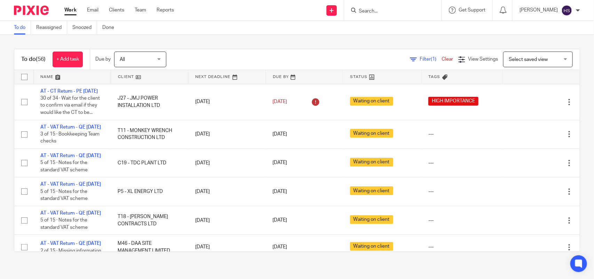
click at [404, 13] on input "Search" at bounding box center [389, 11] width 63 height 6
paste input "J30"
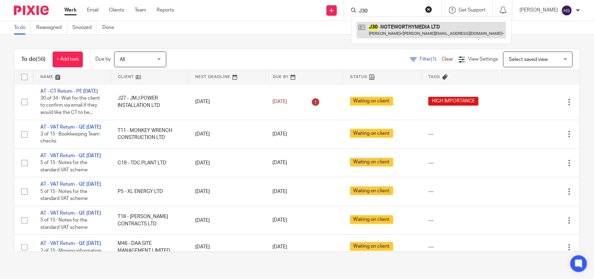
type input "J30"
click at [433, 31] on link at bounding box center [431, 30] width 149 height 16
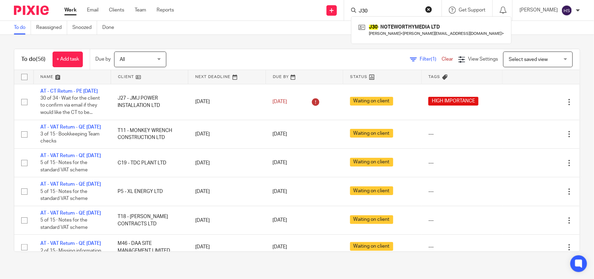
click at [71, 9] on link "Work" at bounding box center [70, 10] width 12 height 7
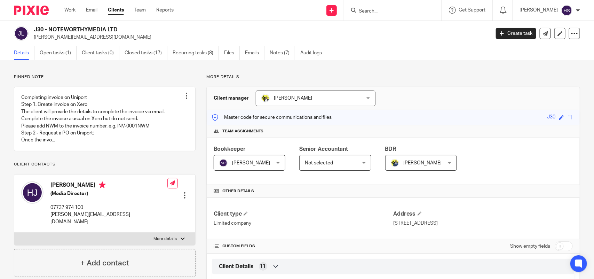
drag, startPoint x: 50, startPoint y: 29, endPoint x: 120, endPoint y: 30, distance: 69.6
click at [120, 30] on h2 "J30 - NOTEWORTHYMEDIA LTD" at bounding box center [214, 29] width 361 height 7
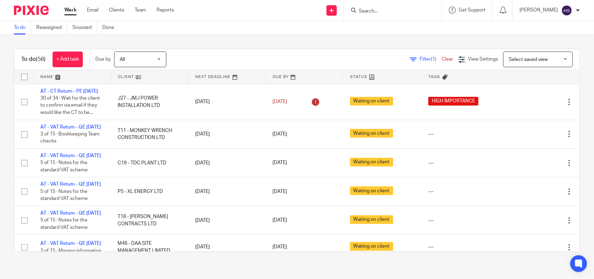
drag, startPoint x: 219, startPoint y: 137, endPoint x: 229, endPoint y: 44, distance: 93.4
click at [70, 8] on link "Work" at bounding box center [70, 10] width 12 height 7
click at [298, 37] on div "To do (56) + Add task Due by All All Today Tomorrow This week Next week This mo…" at bounding box center [297, 150] width 594 height 231
click at [65, 11] on link "Work" at bounding box center [70, 10] width 12 height 7
click at [223, 37] on div "To do (56) + Add task Due by All All [DATE] [DATE] This week Next week This mon…" at bounding box center [297, 150] width 594 height 231
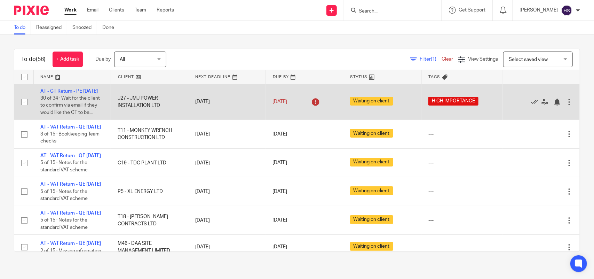
scroll to position [14, 0]
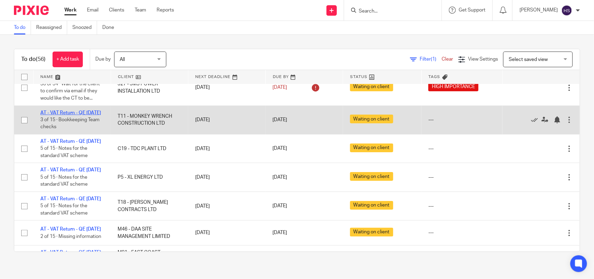
click at [65, 115] on link "AT - VAT Return - QE [DATE]" at bounding box center [70, 112] width 61 height 5
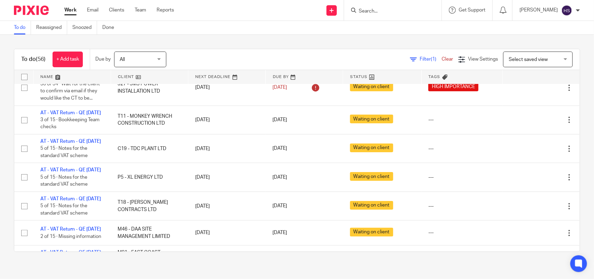
click at [236, 47] on div "To do (56) + Add task Due by All All Today Tomorrow This week Next week This mo…" at bounding box center [297, 150] width 594 height 231
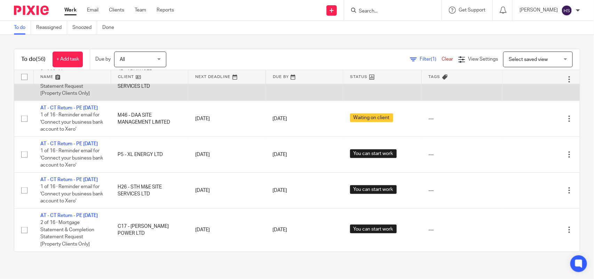
scroll to position [2009, 0]
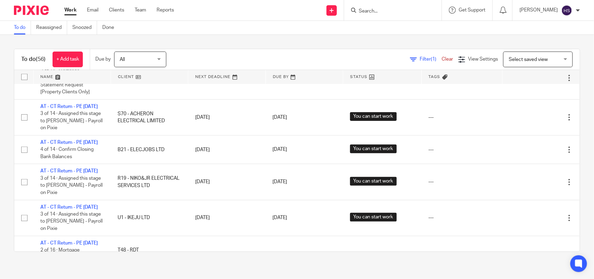
drag, startPoint x: 129, startPoint y: 152, endPoint x: 142, endPoint y: 25, distance: 128.4
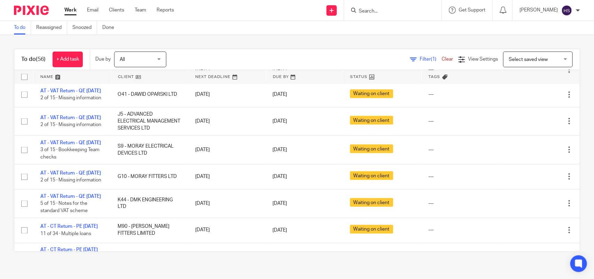
scroll to position [0, 0]
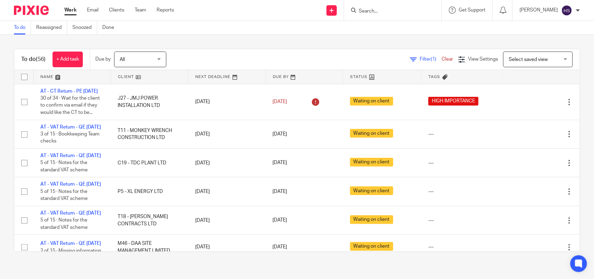
drag, startPoint x: 128, startPoint y: 159, endPoint x: 170, endPoint y: 58, distance: 109.1
click at [166, 38] on div "To do (56) + Add task Due by All All Today Tomorrow This week Next week This mo…" at bounding box center [297, 150] width 594 height 231
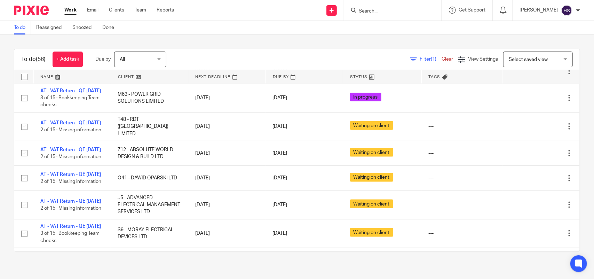
click at [209, 40] on div "To do (56) + Add task Due by All All Today Tomorrow This week Next week This mo…" at bounding box center [297, 150] width 594 height 231
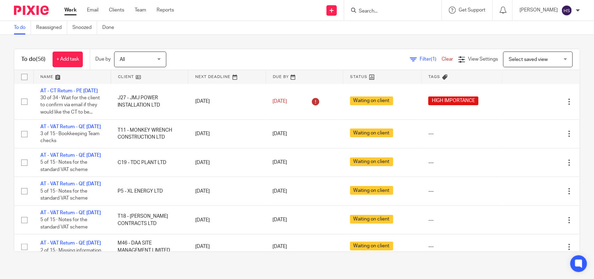
scroll to position [0, 0]
click at [201, 44] on div "To do (56) + Add task Due by All All Today Tomorrow This week Next week This mo…" at bounding box center [297, 150] width 594 height 231
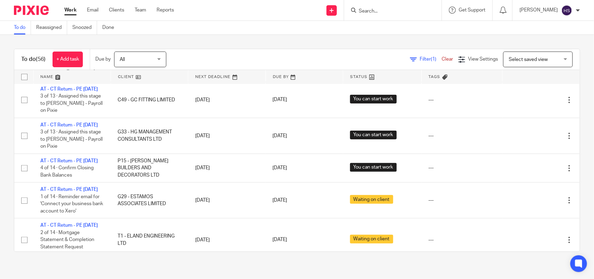
scroll to position [408, 0]
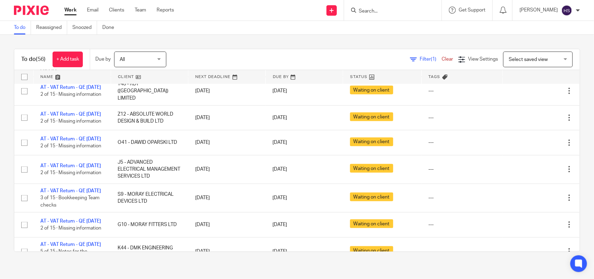
click at [237, 42] on div "To do (56) + Add task Due by All All Today Tomorrow This week Next week This mo…" at bounding box center [297, 150] width 594 height 231
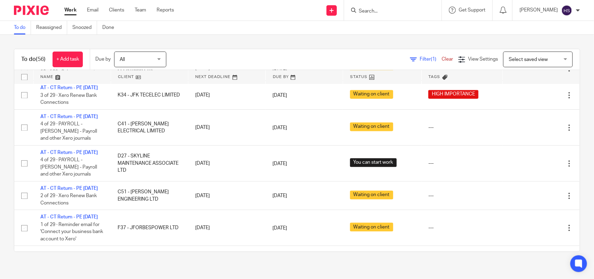
scroll to position [674, 0]
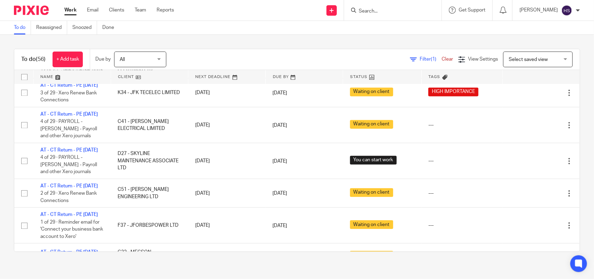
click at [76, 11] on link "Work" at bounding box center [70, 10] width 12 height 7
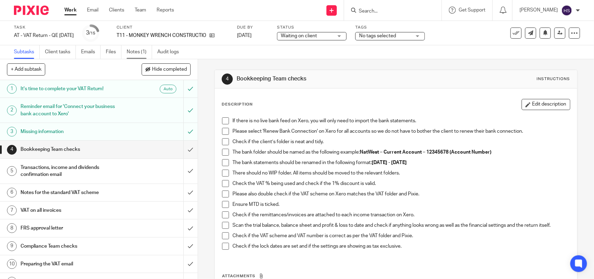
click at [130, 49] on link "Notes (1)" at bounding box center [139, 52] width 25 height 14
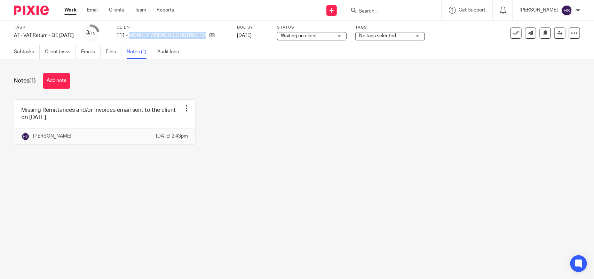
drag, startPoint x: 139, startPoint y: 34, endPoint x: 219, endPoint y: 31, distance: 80.1
click at [219, 31] on div "Client T11 - MONKEY WRENCH CONSTRUCTION LTD" at bounding box center [173, 33] width 112 height 17
drag, startPoint x: 242, startPoint y: 58, endPoint x: 244, endPoint y: 65, distance: 7.1
click at [242, 59] on main "Task AT - VAT Return - QE 31-08-2025 Save AT - VAT Return - QE 31-08-2025 3 /15…" at bounding box center [297, 139] width 594 height 279
click at [39, 65] on div "Notes (1) Add note Missing Remittances and/or invoices email sent to the client…" at bounding box center [297, 114] width 594 height 110
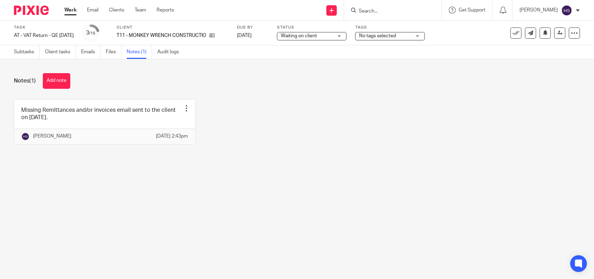
drag, startPoint x: 14, startPoint y: 83, endPoint x: 37, endPoint y: 83, distance: 23.0
click at [36, 83] on h1 "Notes (1)" at bounding box center [25, 80] width 22 height 7
click at [189, 79] on div "Notes (1) Add note" at bounding box center [297, 81] width 566 height 16
click at [22, 82] on h1 "Notes (1)" at bounding box center [25, 80] width 22 height 7
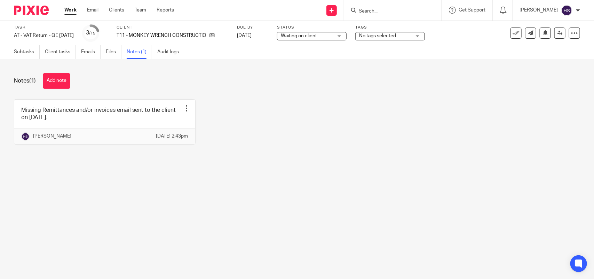
click at [22, 82] on h1 "Notes (1)" at bounding box center [25, 80] width 22 height 7
click at [84, 79] on div "Notes (1) Add note" at bounding box center [297, 81] width 566 height 16
click at [16, 79] on h1 "Notes (1)" at bounding box center [25, 80] width 22 height 7
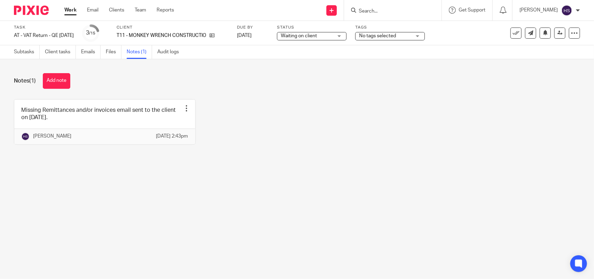
click at [16, 79] on h1 "Notes (1)" at bounding box center [25, 80] width 22 height 7
click at [17, 79] on h1 "Notes (1)" at bounding box center [25, 80] width 22 height 7
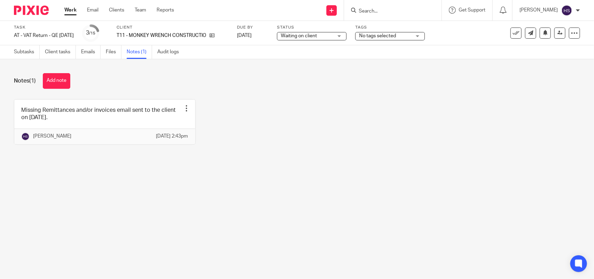
click at [17, 79] on h1 "Notes (1)" at bounding box center [25, 80] width 22 height 7
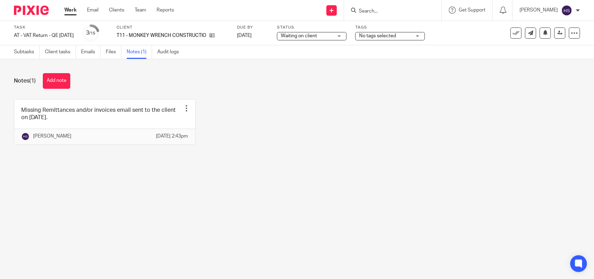
click at [17, 79] on h1 "Notes (1)" at bounding box center [25, 80] width 22 height 7
click at [136, 78] on div "Notes (1) Add note" at bounding box center [297, 81] width 566 height 16
click at [400, 11] on input "Search" at bounding box center [389, 11] width 63 height 6
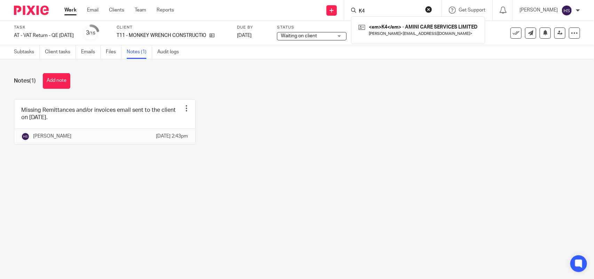
type input "K4"
click at [400, 25] on link at bounding box center [418, 30] width 123 height 16
click at [234, 91] on div "Notes (1) Add note Missing Remittances and/or invoices email sent to the client…" at bounding box center [297, 114] width 594 height 110
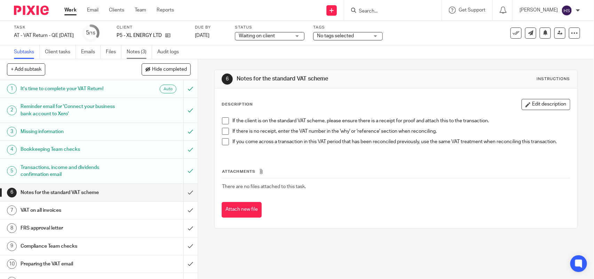
click at [137, 50] on link "Notes (3)" at bounding box center [139, 52] width 25 height 14
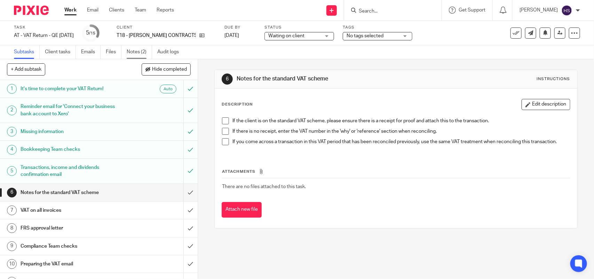
click at [139, 50] on link "Notes (2)" at bounding box center [139, 52] width 25 height 14
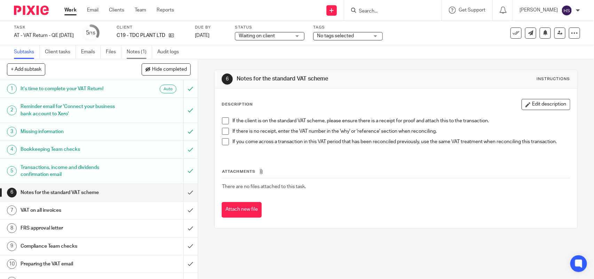
click at [143, 49] on link "Notes (1)" at bounding box center [139, 52] width 25 height 14
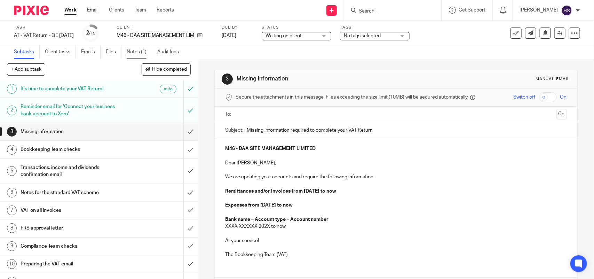
click at [140, 49] on link "Notes (1)" at bounding box center [139, 52] width 25 height 14
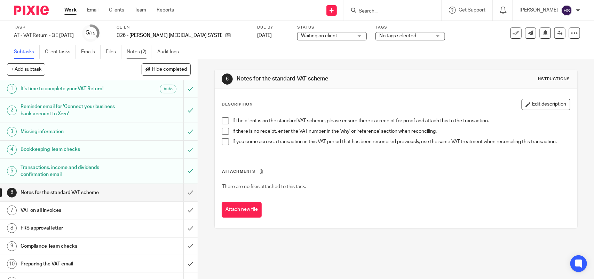
click at [131, 53] on link "Notes (2)" at bounding box center [139, 52] width 25 height 14
click at [138, 53] on link "Notes (3)" at bounding box center [139, 52] width 25 height 14
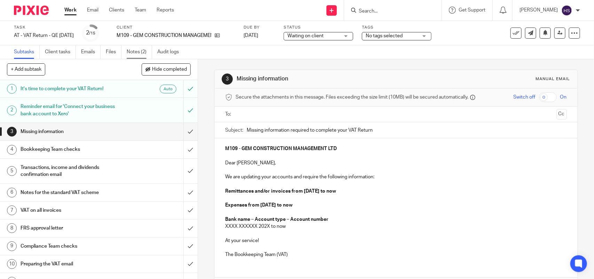
click at [138, 55] on link "Notes (2)" at bounding box center [139, 52] width 25 height 14
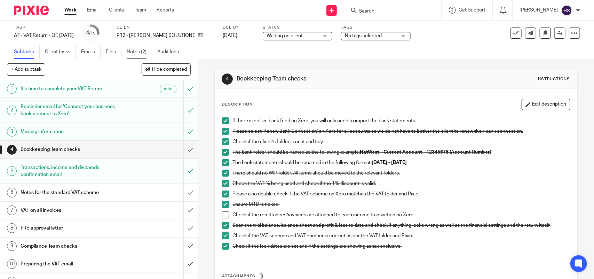
click at [133, 51] on link "Notes (2)" at bounding box center [139, 52] width 25 height 14
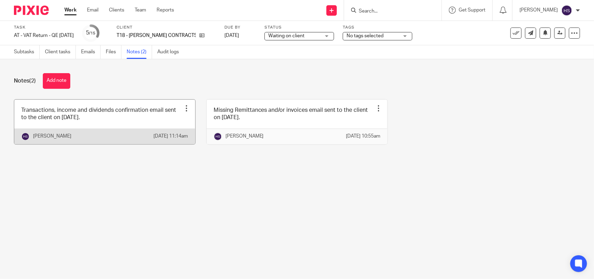
click at [138, 112] on link at bounding box center [104, 122] width 181 height 45
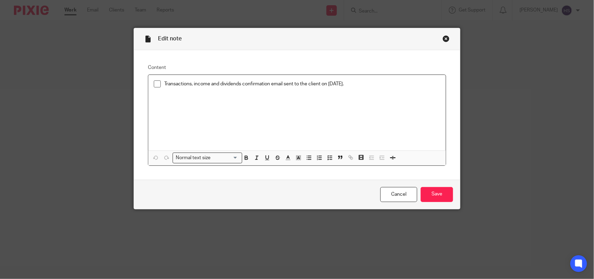
click at [443, 38] on div "Close this dialog window" at bounding box center [446, 38] width 7 height 7
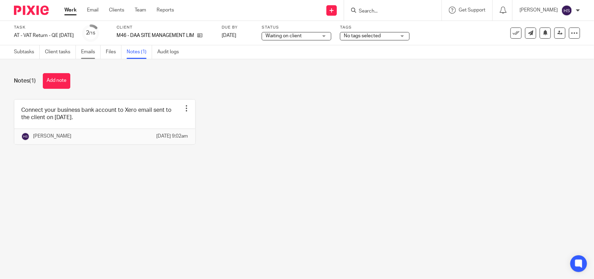
click at [84, 49] on link "Emails" at bounding box center [90, 52] width 19 height 14
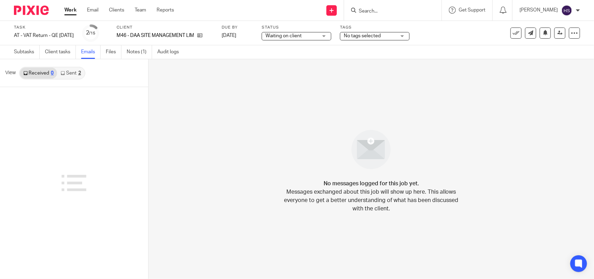
click at [70, 76] on link "Sent 2" at bounding box center [70, 73] width 27 height 11
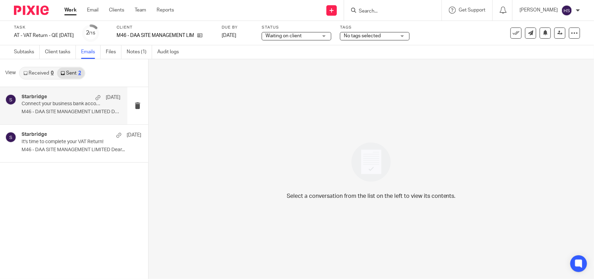
click at [67, 103] on p "Connect your business bank account to Xero - DAA SITE MANAGEMENT LIMITED." at bounding box center [61, 104] width 79 height 6
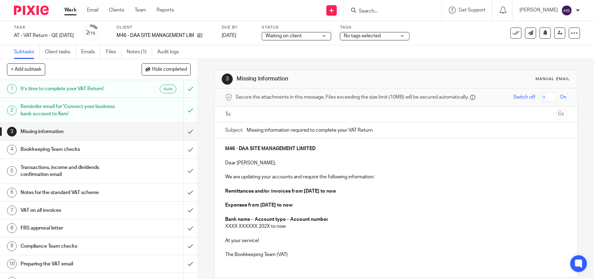
click at [108, 107] on h1 "Reminder email for 'Connect your business bank account to Xero'" at bounding box center [73, 110] width 104 height 18
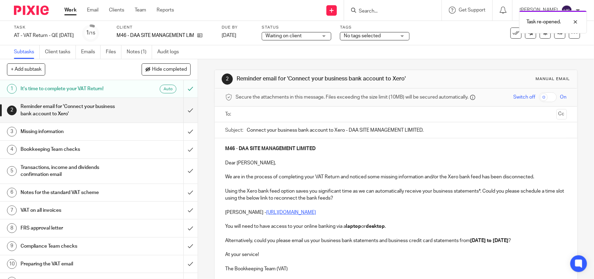
click at [251, 119] on ul at bounding box center [396, 114] width 320 height 11
click at [255, 119] on ul at bounding box center [396, 114] width 320 height 11
click at [257, 115] on input "text" at bounding box center [395, 114] width 315 height 8
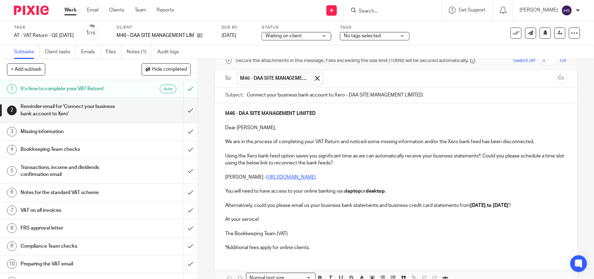
scroll to position [44, 0]
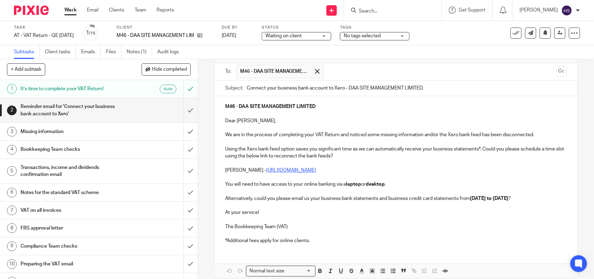
click at [473, 197] on strong "[DATE] to [DATE]" at bounding box center [489, 198] width 38 height 5
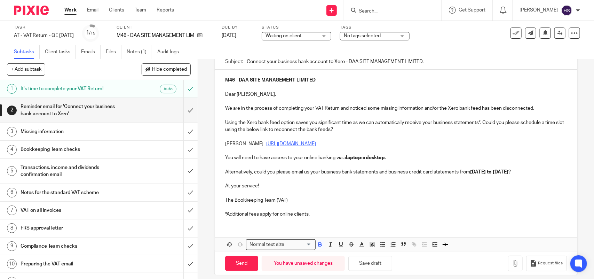
scroll to position [72, 0]
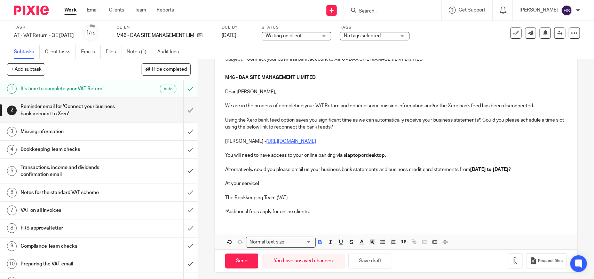
click at [342, 217] on div "M46 - DAA SITE MANAGEMENT LIMITED Dear Davy, We are in the process of completin…" at bounding box center [396, 143] width 362 height 153
click at [378, 265] on button "Save draft" at bounding box center [370, 260] width 44 height 15
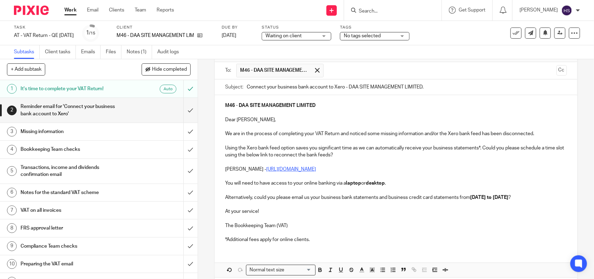
scroll to position [78, 0]
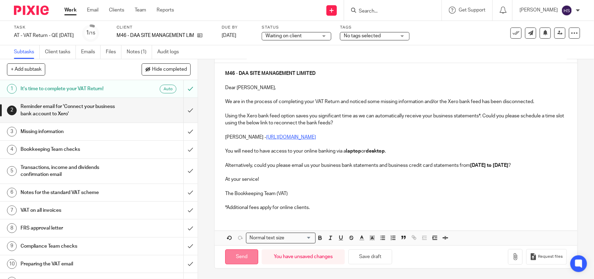
click at [238, 260] on input "Send" at bounding box center [241, 256] width 33 height 15
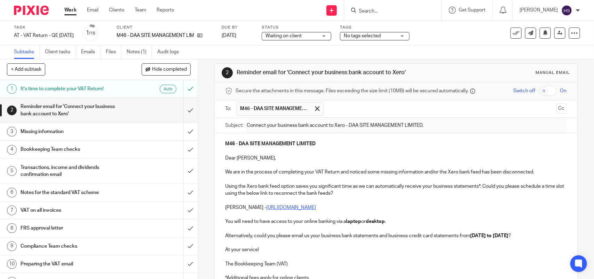
scroll to position [0, 0]
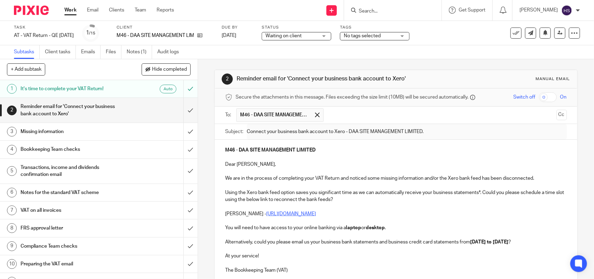
type input "Sent"
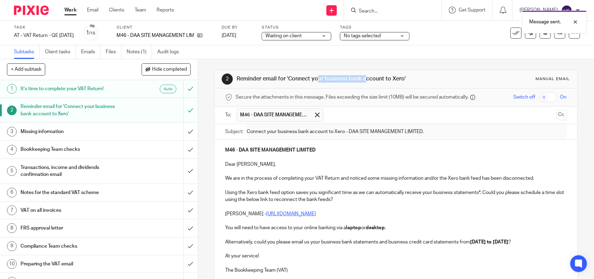
drag, startPoint x: 284, startPoint y: 77, endPoint x: 333, endPoint y: 77, distance: 48.7
click at [333, 77] on h1 "Reminder email for 'Connect your business bank account to Xero'" at bounding box center [324, 78] width 174 height 7
click at [330, 79] on h1 "Reminder email for 'Connect your business bank account to Xero'" at bounding box center [324, 78] width 174 height 7
drag, startPoint x: 287, startPoint y: 77, endPoint x: 400, endPoint y: 80, distance: 113.9
click at [400, 80] on h1 "Reminder email for 'Connect your business bank account to Xero'" at bounding box center [324, 78] width 174 height 7
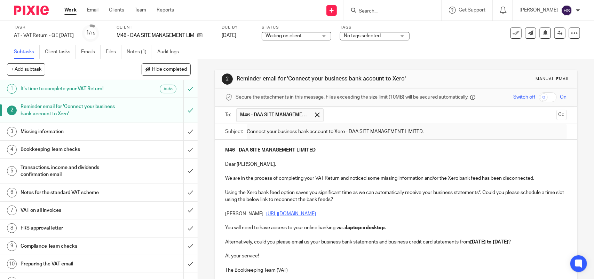
copy h1 "Connect your business bank account to Xero"
click at [140, 53] on link "Notes (1)" at bounding box center [139, 52] width 25 height 14
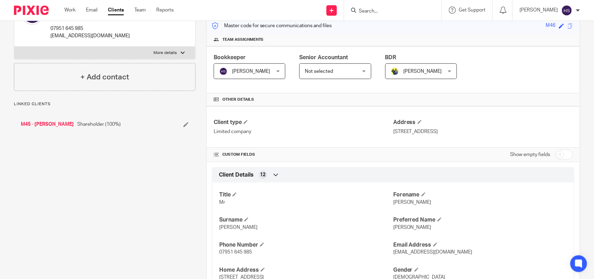
scroll to position [101, 0]
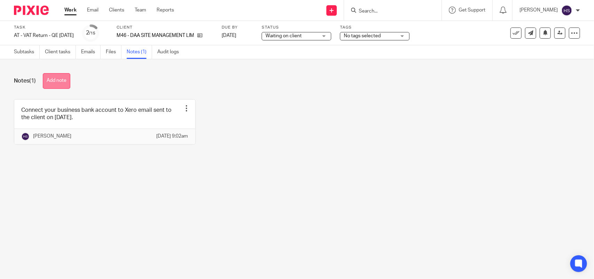
drag, startPoint x: 75, startPoint y: 77, endPoint x: 65, endPoint y: 78, distance: 10.1
click at [73, 77] on div "Notes (1) Add note" at bounding box center [297, 81] width 566 height 16
click at [65, 78] on button "Add note" at bounding box center [57, 81] width 28 height 16
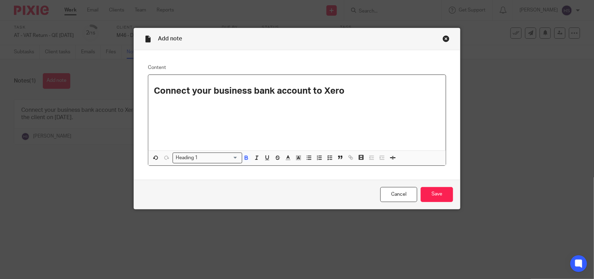
click at [208, 155] on input "Search for option" at bounding box center [219, 157] width 38 height 7
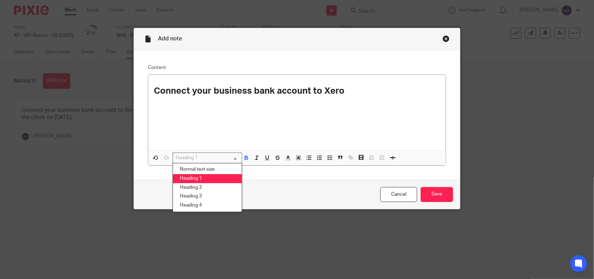
click at [204, 164] on ul "Normal text size Heading 1 Heading 2 Heading 3 Heading 4" at bounding box center [208, 187] width 70 height 49
click at [201, 170] on li "Normal text size" at bounding box center [207, 169] width 69 height 9
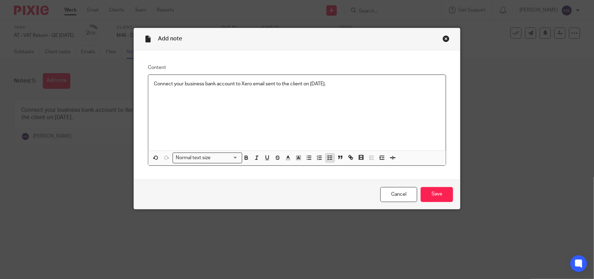
click at [327, 158] on icon "button" at bounding box center [330, 158] width 6 height 6
click at [356, 86] on p "Connect your business bank account to Xero email sent to the client on [DATE]." at bounding box center [302, 83] width 276 height 7
click at [430, 192] on input "Save" at bounding box center [437, 194] width 32 height 15
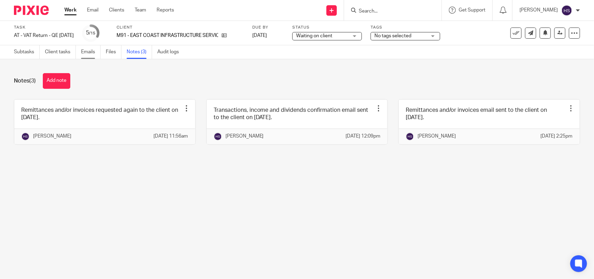
click at [93, 51] on link "Emails" at bounding box center [90, 52] width 19 height 14
click at [119, 50] on link "Files" at bounding box center [114, 52] width 16 height 14
click at [112, 51] on link "Files" at bounding box center [114, 52] width 16 height 14
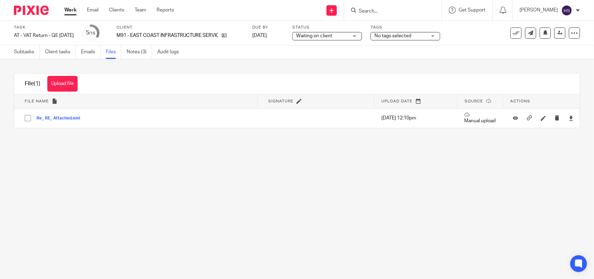
click at [70, 88] on button "Upload file" at bounding box center [62, 84] width 30 height 16
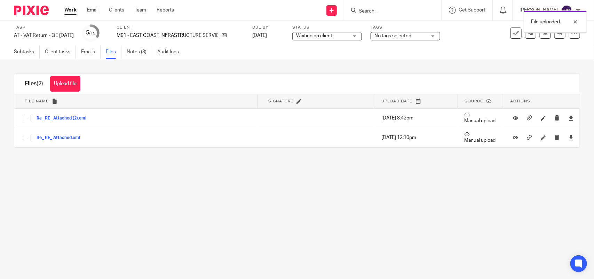
click at [141, 40] on div "Client M91 - EAST COAST INFRASTRUCTURE SERVICES LTD" at bounding box center [180, 33] width 127 height 17
click at [139, 58] on link "Notes (3)" at bounding box center [139, 52] width 25 height 14
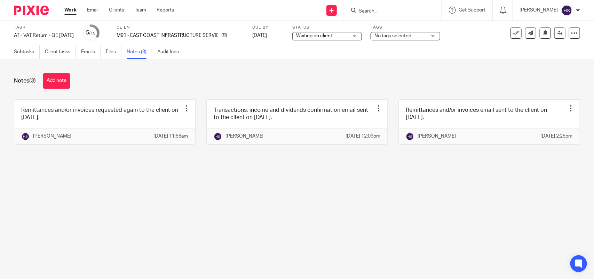
click at [113, 120] on link at bounding box center [104, 122] width 181 height 45
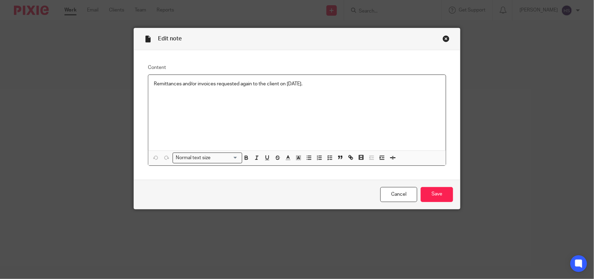
drag, startPoint x: 344, startPoint y: 86, endPoint x: 104, endPoint y: 112, distance: 240.9
click at [105, 112] on div "Edit note Content Remittances and/or invoices requested again to the client on …" at bounding box center [297, 139] width 594 height 279
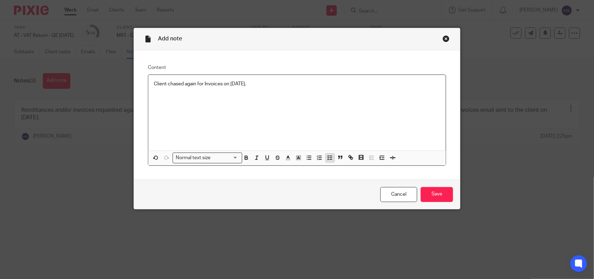
click at [327, 159] on icon "button" at bounding box center [330, 158] width 6 height 6
click at [310, 81] on p "Client chased again for Invoices on 23.09.2025." at bounding box center [302, 83] width 276 height 7
click at [424, 196] on input "Save" at bounding box center [437, 194] width 32 height 15
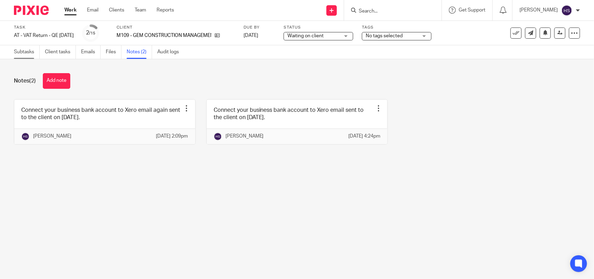
click at [29, 49] on link "Subtasks" at bounding box center [27, 52] width 26 height 14
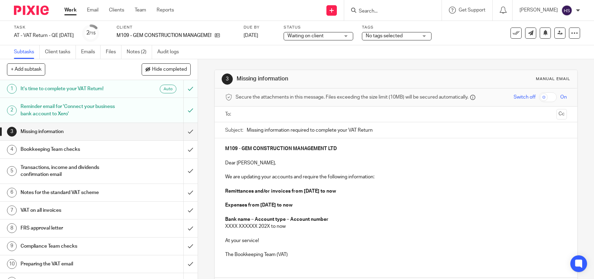
click at [111, 111] on h1 "Reminder email for 'Connect your business bank account to Xero'" at bounding box center [73, 110] width 104 height 18
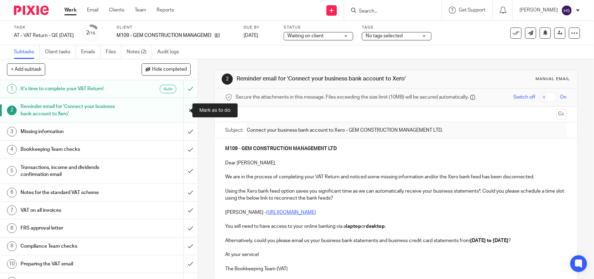
click at [185, 113] on input "submit" at bounding box center [99, 110] width 198 height 25
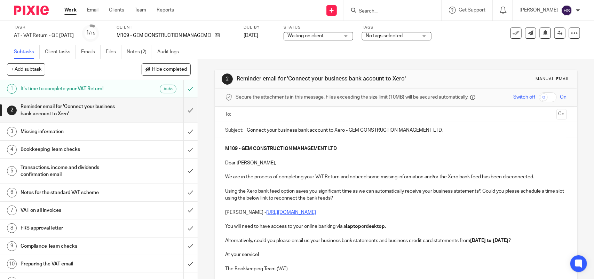
click at [281, 113] on input "text" at bounding box center [395, 114] width 315 height 8
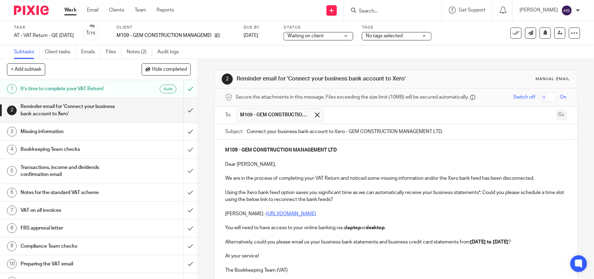
click at [557, 115] on button "Cc" at bounding box center [562, 115] width 10 height 10
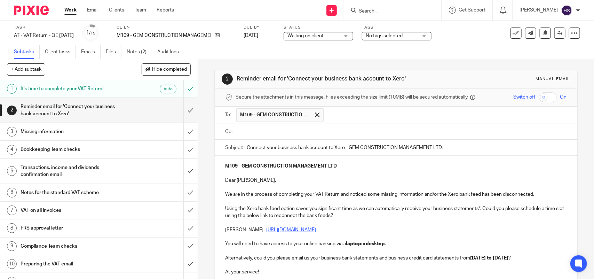
click at [245, 129] on input "text" at bounding box center [401, 132] width 326 height 8
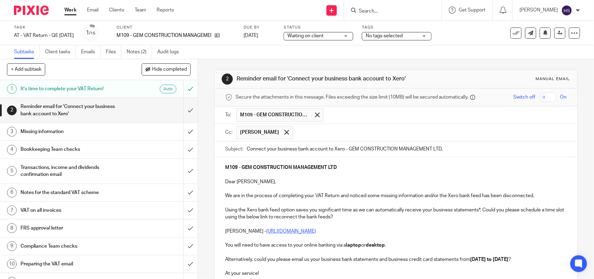
click at [297, 131] on input "text" at bounding box center [431, 133] width 268 height 14
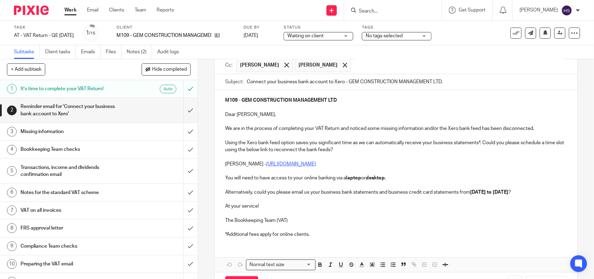
scroll to position [72, 0]
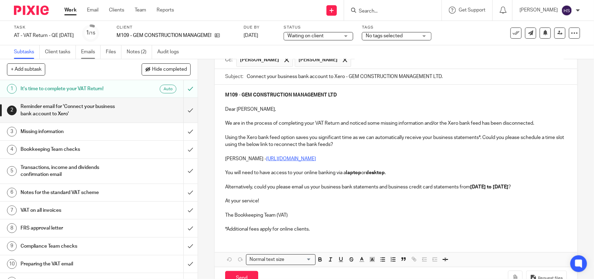
click at [89, 52] on link "Emails" at bounding box center [90, 52] width 19 height 14
click at [95, 51] on link "Emails" at bounding box center [90, 52] width 19 height 14
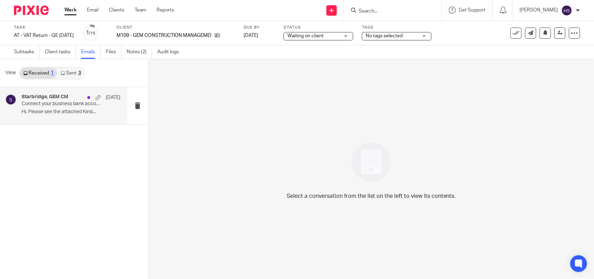
click at [65, 101] on p "Connect your business bank account to Xero - GEM CONSTRUCTION MANAGEMENT LTD." at bounding box center [61, 104] width 79 height 6
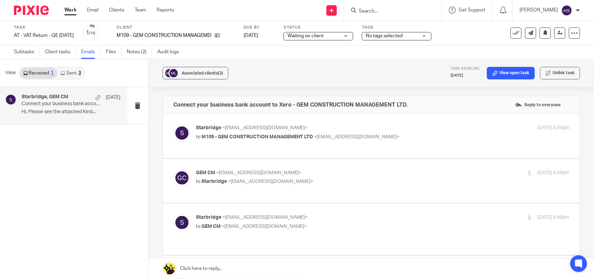
click at [249, 142] on div "Starbridge <info@starbridge.uk> to M109 - GEM CONSTRUCTION MANAGEMENT LTD <info…" at bounding box center [371, 135] width 396 height 23
click at [391, 139] on p "to M109 - GEM CONSTRUCTION MANAGEMENT LTD <info@gemcm.com>" at bounding box center [320, 136] width 249 height 7
checkbox input "true"
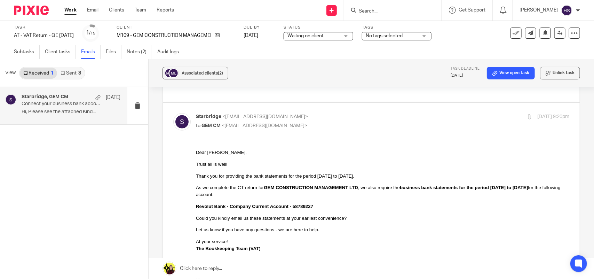
scroll to position [334, 0]
drag, startPoint x: 214, startPoint y: 177, endPoint x: 372, endPoint y: 177, distance: 157.7
click at [386, 174] on div "Thank you for providing the bank statements for the period 01st June 2025 to 31…" at bounding box center [383, 177] width 374 height 7
drag, startPoint x: 198, startPoint y: 190, endPoint x: 518, endPoint y: 195, distance: 320.7
click at [518, 195] on div "As we complete the CT return for GEM CONSTRUCTION MANAGEMENT LTD , we also requ…" at bounding box center [383, 193] width 374 height 14
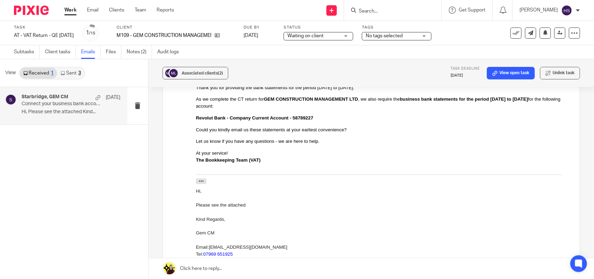
scroll to position [421, 0]
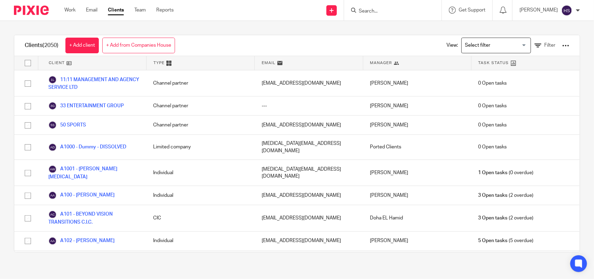
click at [491, 41] on input "Search for option" at bounding box center [495, 45] width 64 height 12
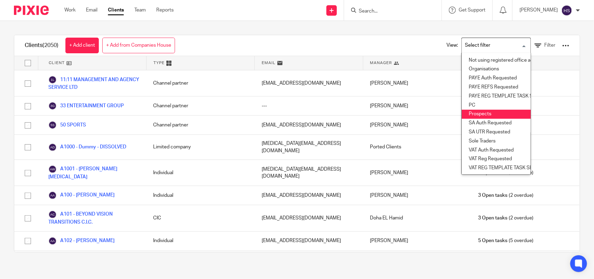
scroll to position [104, 0]
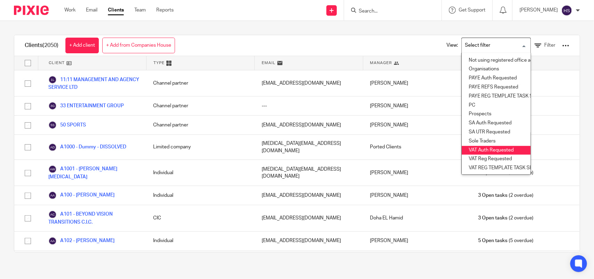
click at [392, 22] on div "Clients (2050) + Add client + Add from Companies House View: Loading... Active …" at bounding box center [297, 143] width 594 height 245
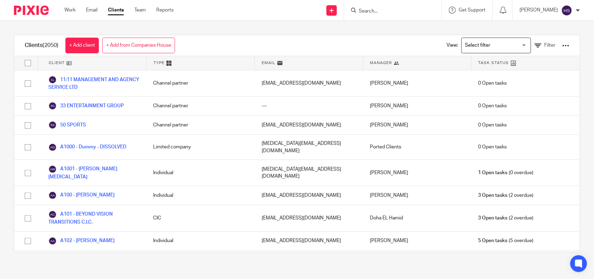
click at [442, 44] on div "View: Loading... Filter" at bounding box center [502, 45] width 133 height 21
click at [544, 45] on span "Filter" at bounding box center [549, 45] width 11 height 5
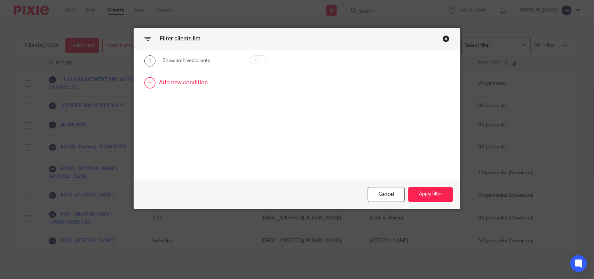
click at [185, 83] on link at bounding box center [297, 83] width 326 height 22
click at [190, 83] on div "Field" at bounding box center [196, 85] width 56 height 15
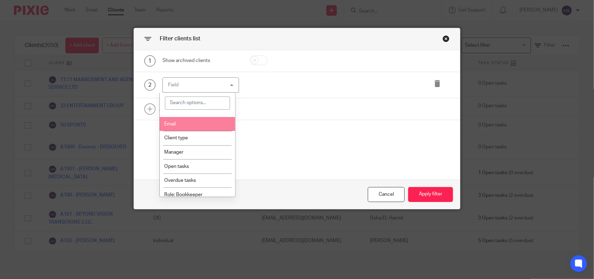
scroll to position [29, 0]
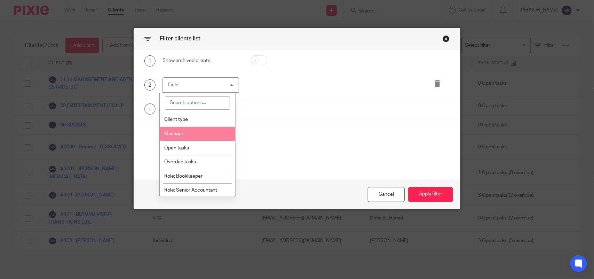
click at [196, 131] on li "Manager" at bounding box center [198, 134] width 76 height 14
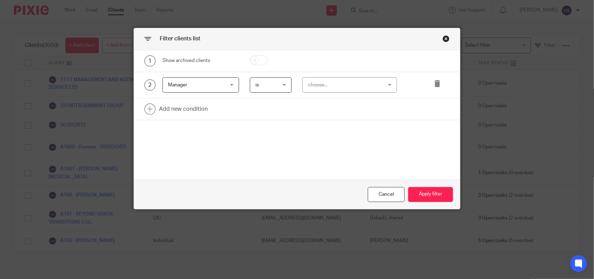
click at [332, 81] on div "choose..." at bounding box center [343, 85] width 71 height 15
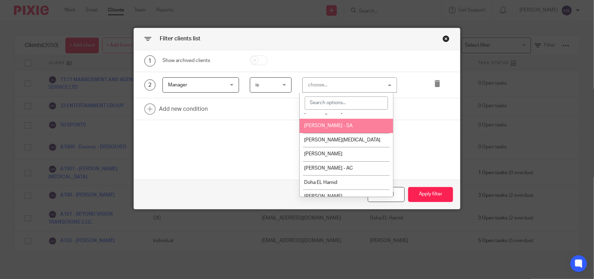
scroll to position [145, 0]
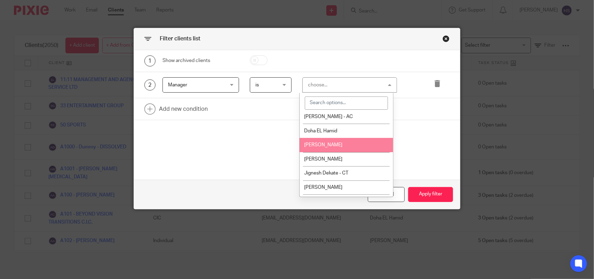
click at [329, 138] on li "[PERSON_NAME]" at bounding box center [347, 145] width 94 height 14
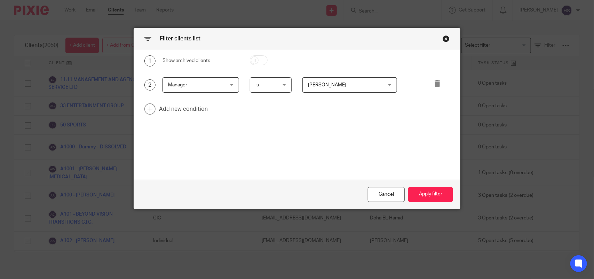
click at [209, 79] on span "Manager" at bounding box center [196, 85] width 56 height 15
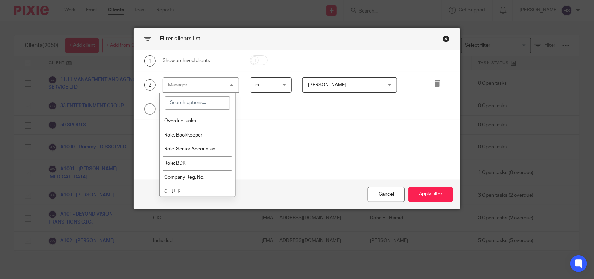
scroll to position [72, 0]
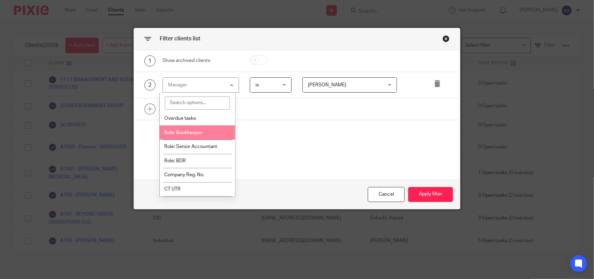
click at [196, 132] on span "Role: Bookkeeper" at bounding box center [183, 132] width 38 height 5
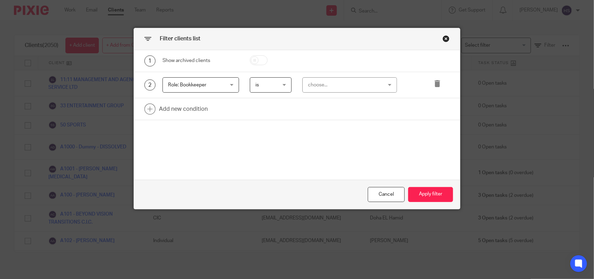
click at [331, 77] on div "2 Role: Bookkeeper Role: Bookkeeper Name Email Client type Manager Open tasks O…" at bounding box center [297, 85] width 326 height 26
click at [322, 88] on div "choose..." at bounding box center [343, 85] width 71 height 15
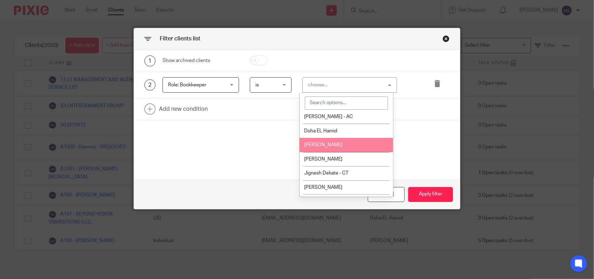
click at [322, 140] on li "[PERSON_NAME]" at bounding box center [347, 145] width 94 height 14
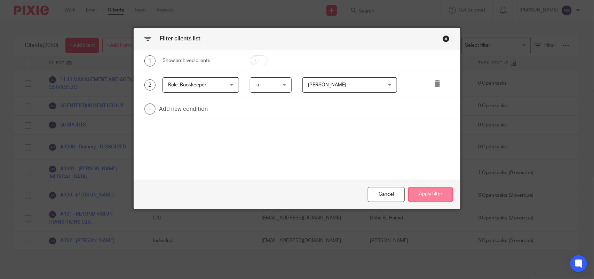
click at [424, 190] on button "Apply filter" at bounding box center [430, 194] width 45 height 15
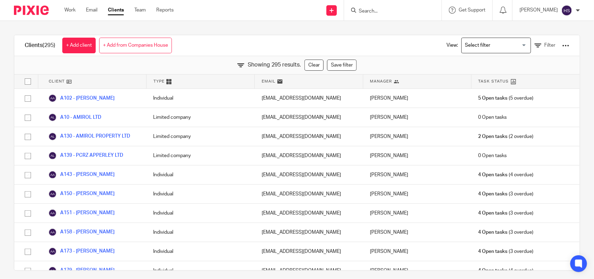
click at [429, 199] on div "Bobo Lee" at bounding box center [417, 194] width 108 height 19
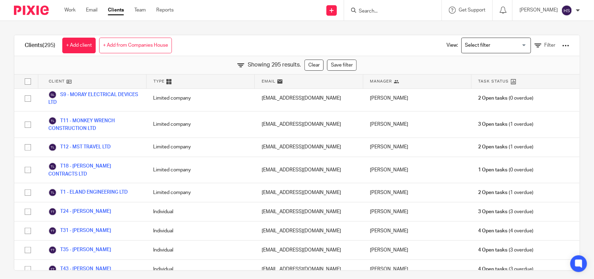
scroll to position [5901, 0]
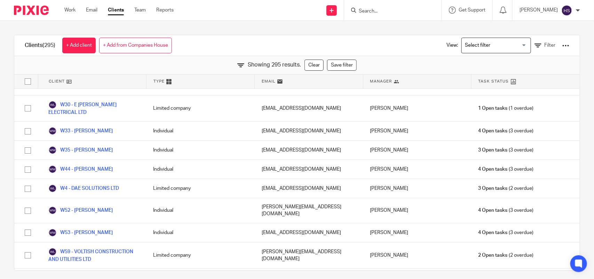
drag, startPoint x: 259, startPoint y: 136, endPoint x: 258, endPoint y: 244, distance: 107.6
drag, startPoint x: 378, startPoint y: 256, endPoint x: 376, endPoint y: 131, distance: 125.0
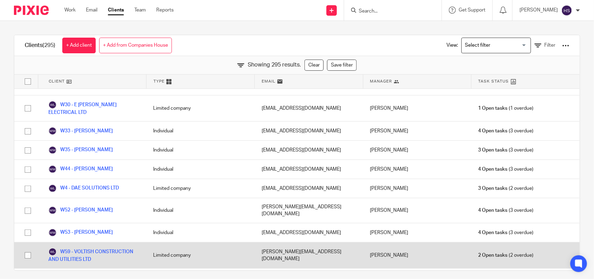
drag, startPoint x: 351, startPoint y: 220, endPoint x: 351, endPoint y: 113, distance: 106.5
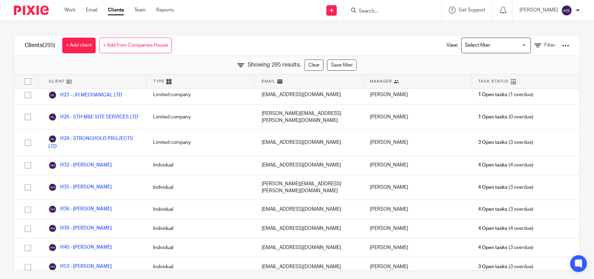
scroll to position [0, 0]
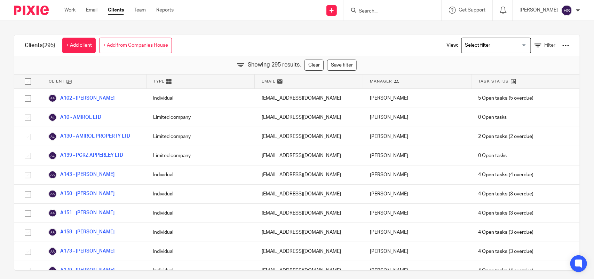
click at [563, 47] on div at bounding box center [566, 45] width 7 height 7
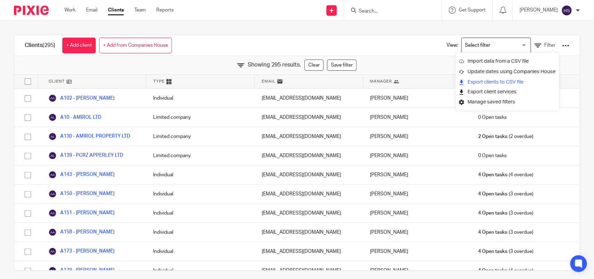
click at [507, 80] on link "Export clients to CSV file" at bounding box center [507, 82] width 97 height 10
click at [157, 82] on span "Type" at bounding box center [159, 81] width 11 height 6
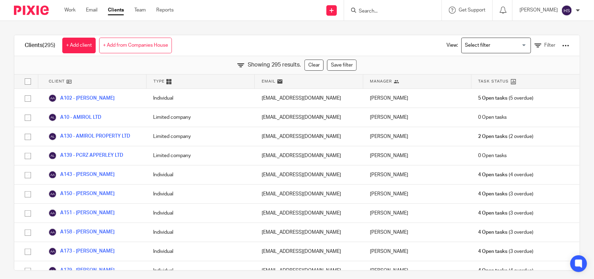
click at [157, 81] on span "Type" at bounding box center [159, 81] width 11 height 6
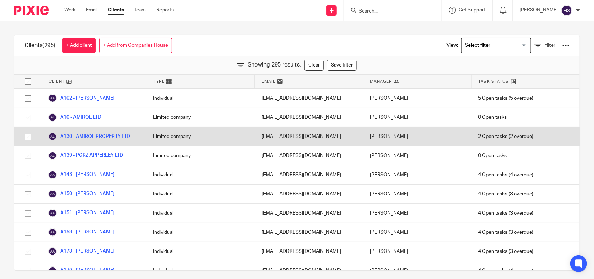
drag, startPoint x: 216, startPoint y: 129, endPoint x: 369, endPoint y: 133, distance: 153.2
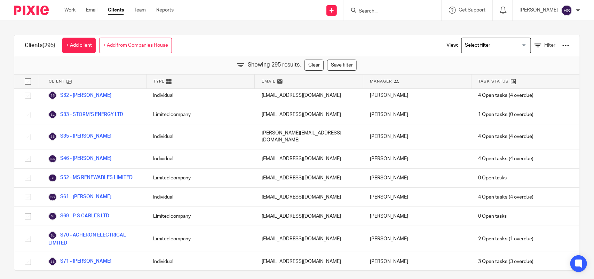
scroll to position [5901, 0]
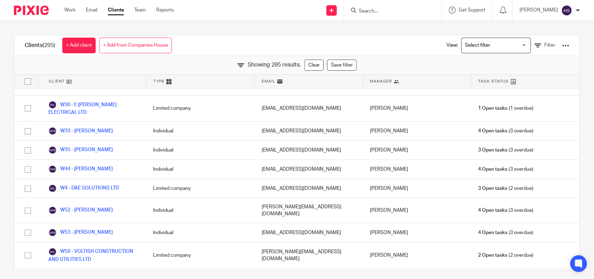
drag, startPoint x: 383, startPoint y: 147, endPoint x: 385, endPoint y: 274, distance: 127.1
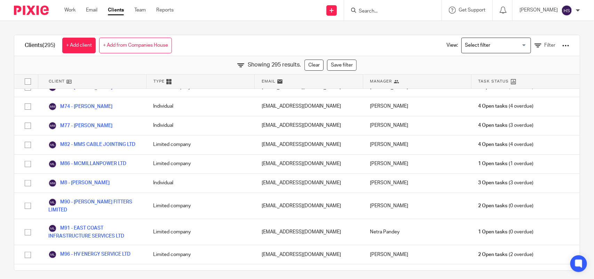
scroll to position [3332, 0]
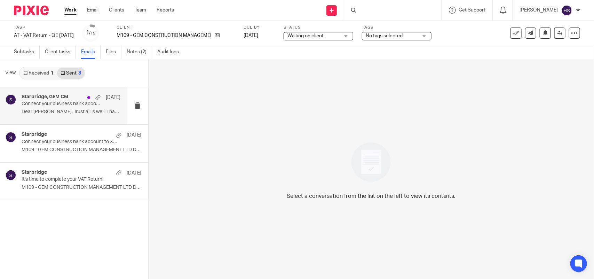
click at [63, 104] on p "Connect your business bank account to Xero - GEM CONSTRUCTION MANAGEMENT LTD." at bounding box center [61, 104] width 79 height 6
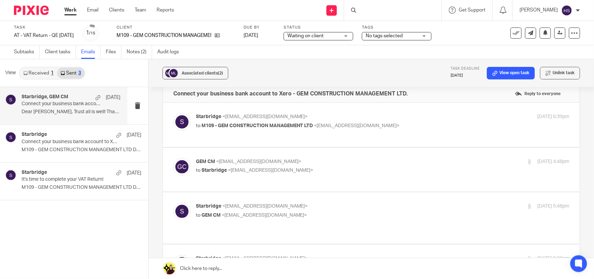
scroll to position [14, 0]
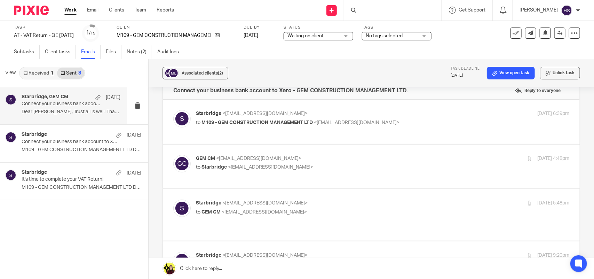
click at [316, 162] on p "GEM CM <info@gemcm.com>" at bounding box center [320, 158] width 249 height 7
checkbox input "true"
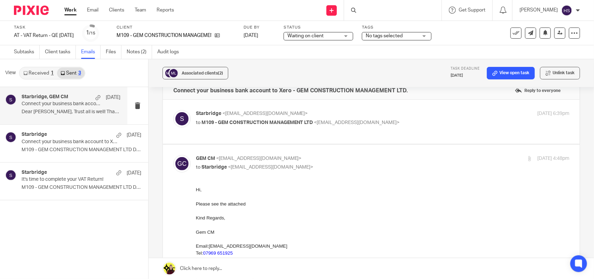
scroll to position [188, 0]
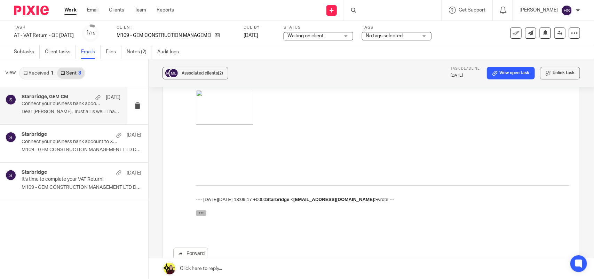
click at [201, 213] on icon "button" at bounding box center [200, 212] width 5 height 5
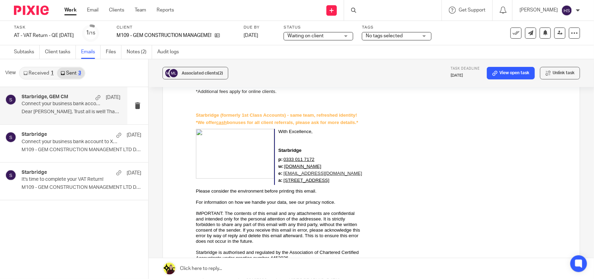
scroll to position [638, 0]
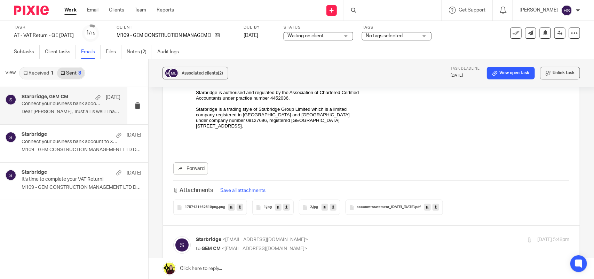
click at [210, 207] on span "1757421462510png" at bounding box center [201, 207] width 33 height 4
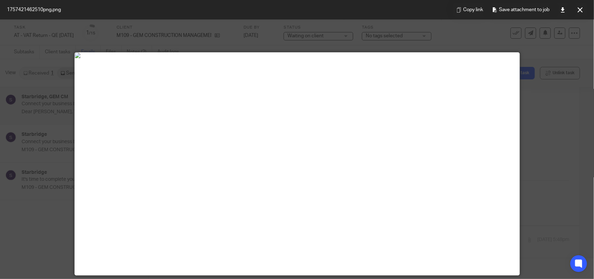
click at [248, 58] on img at bounding box center [297, 56] width 445 height 6
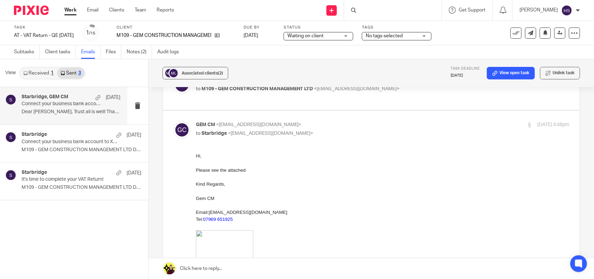
scroll to position [0, 0]
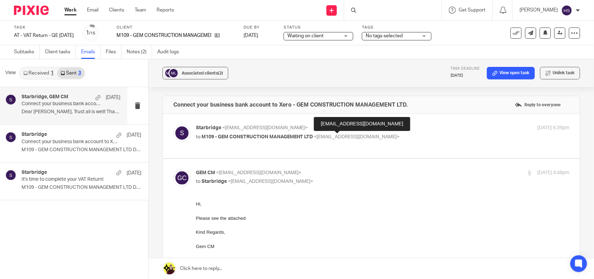
drag, startPoint x: 324, startPoint y: 137, endPoint x: 306, endPoint y: 142, distance: 18.4
click at [306, 142] on div "Starbridge <info@starbridge.uk> to M109 - GEM CONSTRUCTION MANAGEMENT LTD <info…" at bounding box center [371, 135] width 396 height 23
click at [341, 124] on div "[EMAIL_ADDRESS][DOMAIN_NAME]" at bounding box center [362, 124] width 96 height 14
click at [341, 124] on div "info@gemcm.com" at bounding box center [362, 124] width 96 height 14
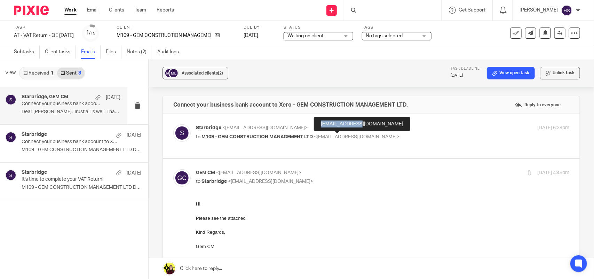
copy div "info@gemcm.com"
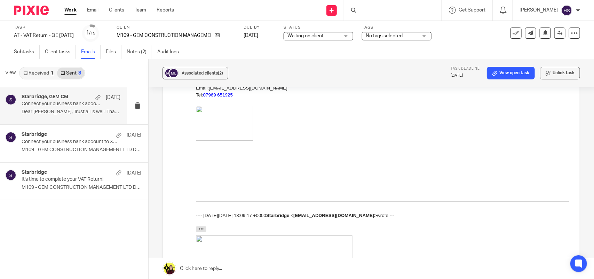
scroll to position [174, 0]
click at [199, 102] on div at bounding box center [383, 100] width 374 height 7
click at [196, 106] on img at bounding box center [224, 121] width 57 height 35
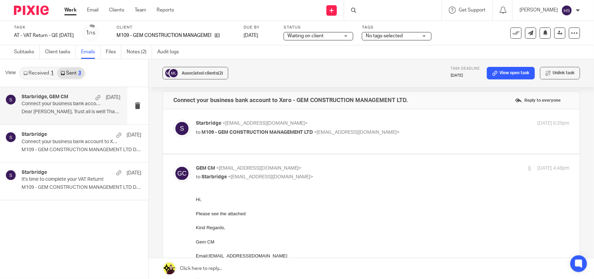
scroll to position [0, 0]
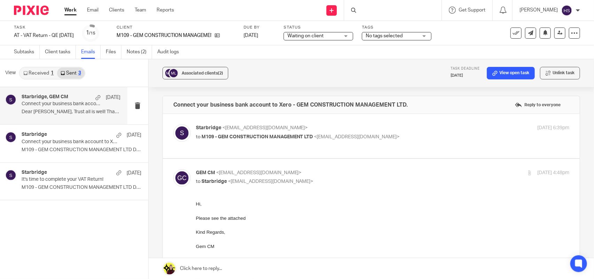
click at [386, 130] on p "Starbridge <info@starbridge.uk>" at bounding box center [320, 127] width 249 height 7
checkbox input "true"
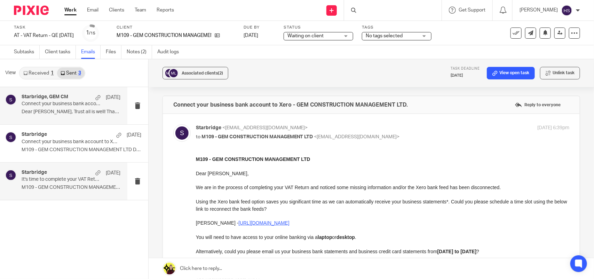
click at [78, 187] on p "M109 - GEM CONSTRUCTION MANAGEMENT LTD Dear..." at bounding box center [71, 188] width 99 height 6
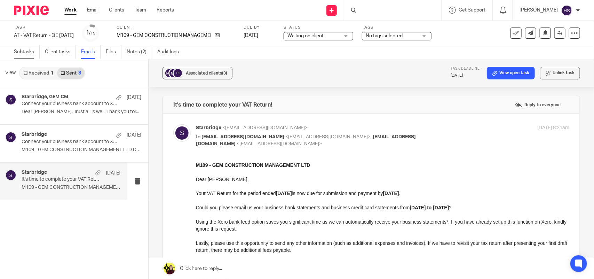
click at [32, 56] on link "Subtasks" at bounding box center [27, 52] width 26 height 14
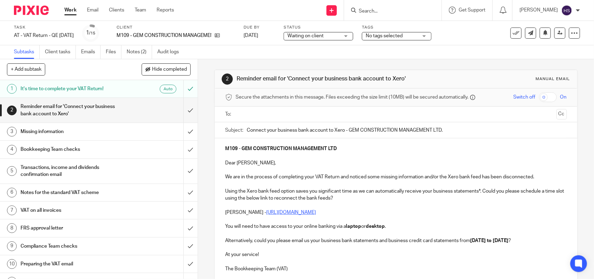
click at [262, 112] on input "text" at bounding box center [395, 114] width 315 height 8
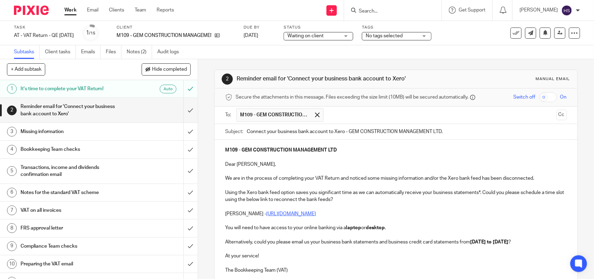
click at [485, 241] on strong "[DATE] to [DATE]" at bounding box center [489, 242] width 38 height 5
drag, startPoint x: 485, startPoint y: 241, endPoint x: 544, endPoint y: 277, distance: 69.2
click at [486, 241] on strong "[DATE] to [DATE]" at bounding box center [489, 242] width 38 height 5
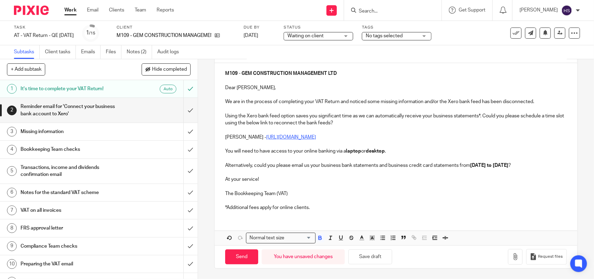
scroll to position [85, 0]
click at [315, 203] on p at bounding box center [396, 200] width 342 height 7
click at [335, 201] on p at bounding box center [396, 200] width 342 height 7
click at [327, 211] on p "*Additional fees apply for online clients." at bounding box center [396, 207] width 342 height 7
click at [376, 257] on button "Save draft" at bounding box center [370, 256] width 44 height 15
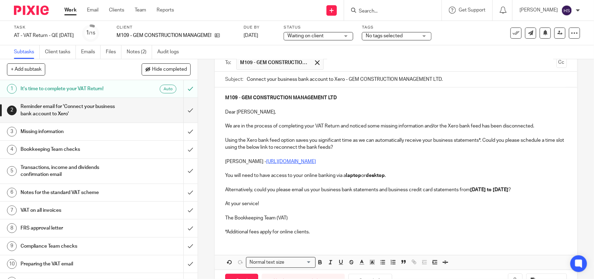
scroll to position [0, 0]
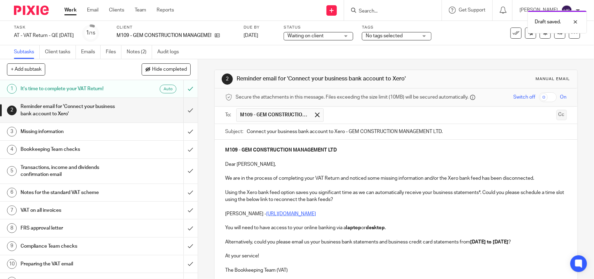
click at [557, 118] on button "Cc" at bounding box center [562, 115] width 10 height 10
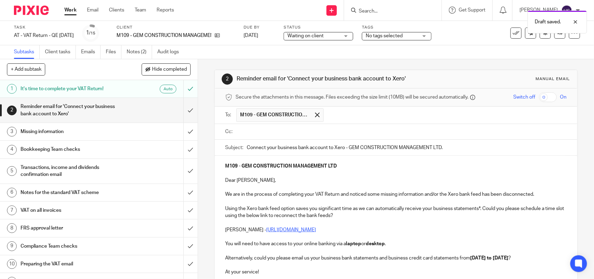
click at [325, 136] on input "text" at bounding box center [401, 132] width 326 height 8
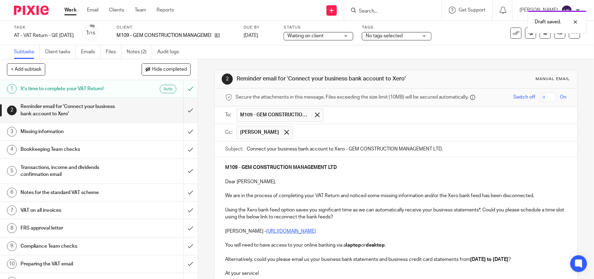
click at [330, 128] on input "text" at bounding box center [431, 133] width 268 height 14
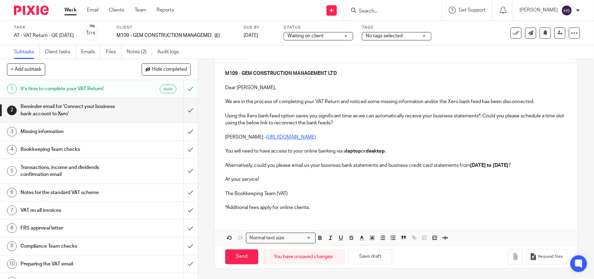
scroll to position [103, 0]
click at [319, 209] on p "*Additional fees apply for online clients." at bounding box center [396, 207] width 342 height 7
drag, startPoint x: 371, startPoint y: 260, endPoint x: 354, endPoint y: 260, distance: 16.7
click at [370, 260] on button "Save draft" at bounding box center [370, 256] width 44 height 15
click at [239, 258] on input "Send" at bounding box center [241, 256] width 33 height 15
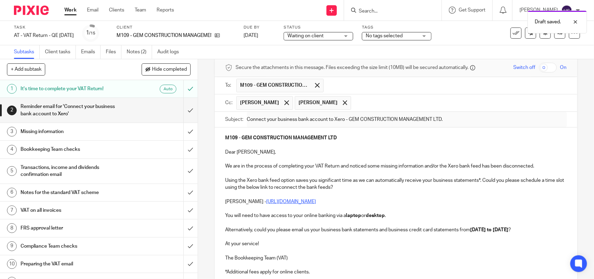
type input "Sent"
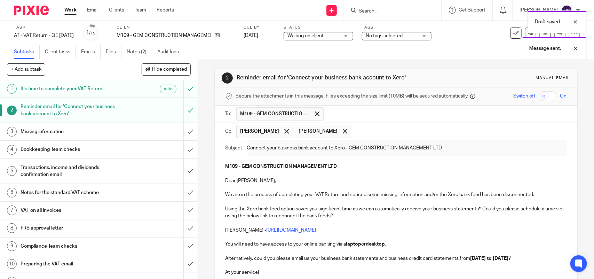
scroll to position [0, 0]
click at [150, 46] on link "Notes (2)" at bounding box center [139, 52] width 25 height 14
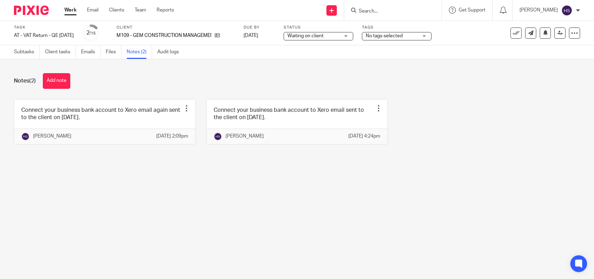
click at [79, 122] on link at bounding box center [104, 122] width 181 height 45
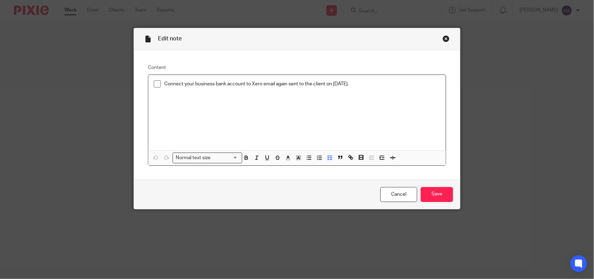
drag, startPoint x: 387, startPoint y: 84, endPoint x: 148, endPoint y: 89, distance: 239.2
click at [148, 89] on div "Connect your business bank account to Xero email again sent to the client on [D…" at bounding box center [297, 113] width 298 height 76
copy p "Connect your business bank account to Xero email again sent to the client on [D…"
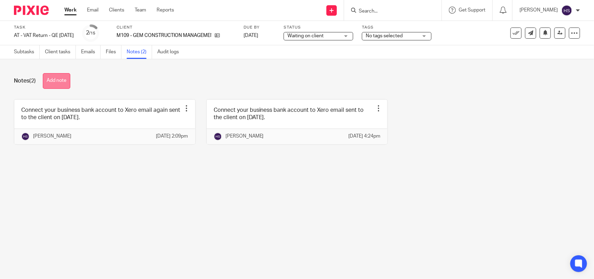
click at [63, 84] on button "Add note" at bounding box center [57, 81] width 28 height 16
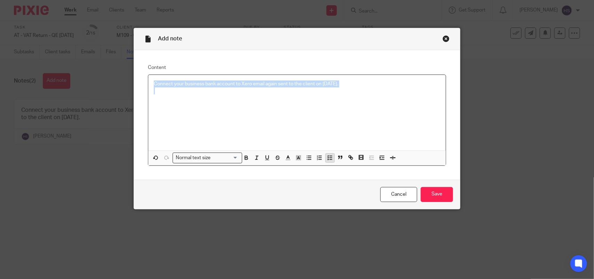
click at [327, 158] on icon "button" at bounding box center [330, 158] width 6 height 6
click at [293, 106] on div "Connect your business bank account to Xero email again sent to the client on [D…" at bounding box center [297, 113] width 298 height 76
click at [442, 191] on input "Save" at bounding box center [437, 194] width 32 height 15
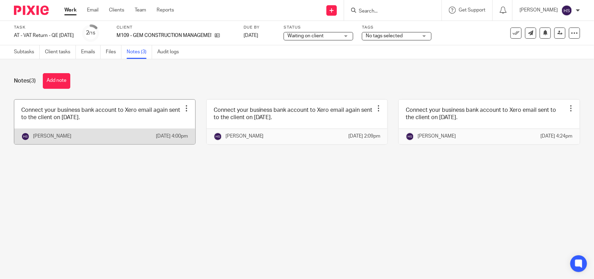
click at [131, 129] on link at bounding box center [104, 122] width 181 height 45
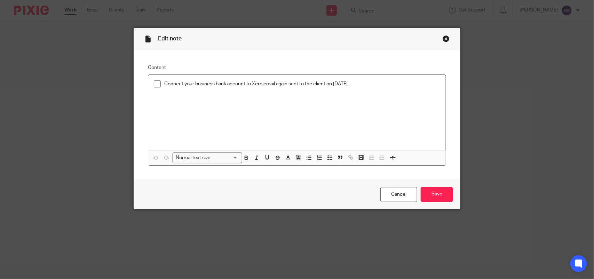
click at [443, 37] on div "Close this dialog window" at bounding box center [446, 38] width 7 height 7
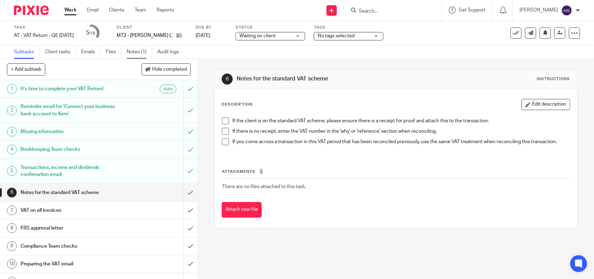
click at [140, 49] on link "Notes (1)" at bounding box center [139, 52] width 25 height 14
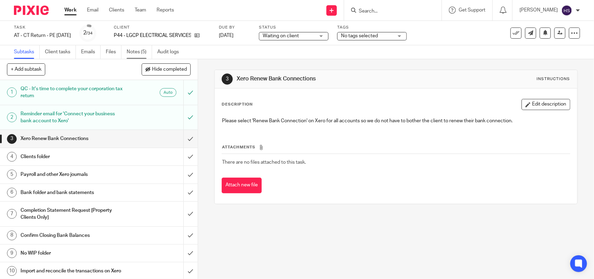
click at [141, 47] on link "Notes (5)" at bounding box center [139, 52] width 25 height 14
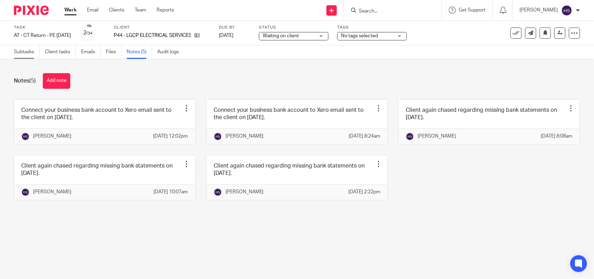
click at [23, 47] on link "Subtasks" at bounding box center [27, 52] width 26 height 14
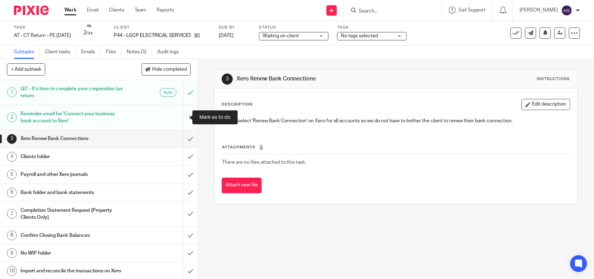
click at [178, 112] on input "submit" at bounding box center [99, 117] width 198 height 25
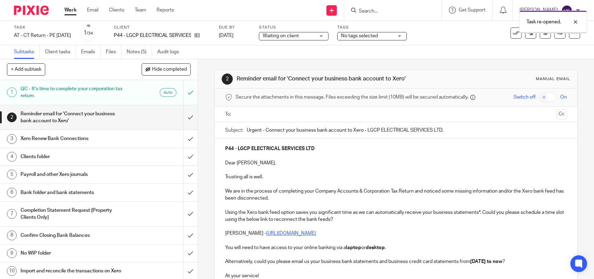
click at [248, 119] on ul at bounding box center [396, 114] width 320 height 11
click at [251, 117] on input "text" at bounding box center [395, 114] width 315 height 8
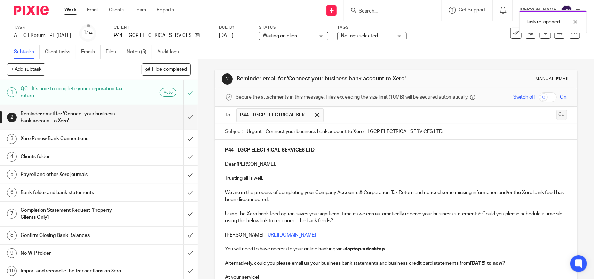
click at [557, 113] on button "Cc" at bounding box center [562, 115] width 10 height 10
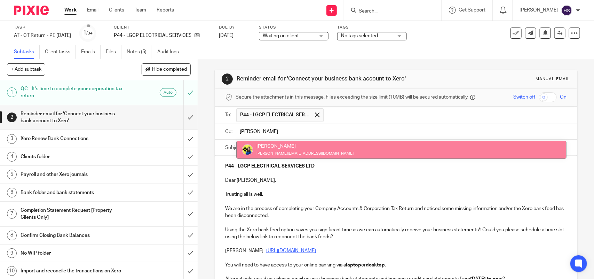
type input "[PERSON_NAME]"
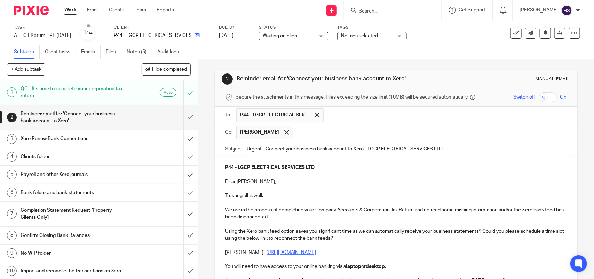
click at [200, 38] on link at bounding box center [195, 35] width 9 height 7
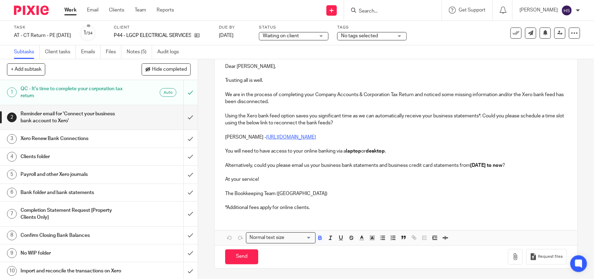
scroll to position [117, 0]
click at [334, 207] on p "*Additional fees apply for online clients." at bounding box center [396, 207] width 342 height 7
click at [361, 256] on button "Save draft" at bounding box center [370, 256] width 44 height 15
drag, startPoint x: 361, startPoint y: 256, endPoint x: 332, endPoint y: 213, distance: 51.9
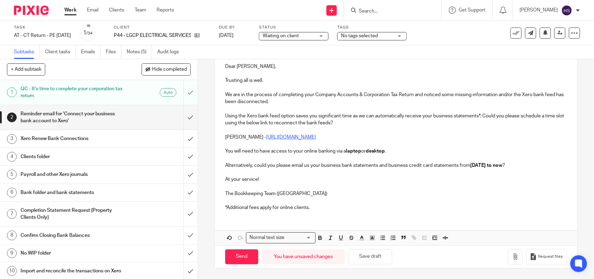
click at [360, 256] on button "Save draft" at bounding box center [370, 256] width 44 height 15
drag, startPoint x: 307, startPoint y: 206, endPoint x: 321, endPoint y: 208, distance: 14.4
click at [307, 206] on p "*Additional fees apply for online clients." at bounding box center [396, 207] width 342 height 7
click at [364, 257] on button "Save draft" at bounding box center [370, 256] width 44 height 15
click at [319, 211] on div "P44 - LGCP ELECTRICAL SERVICES LTD Dear Liam, Trusting all is well. We are in t…" at bounding box center [396, 129] width 362 height 174
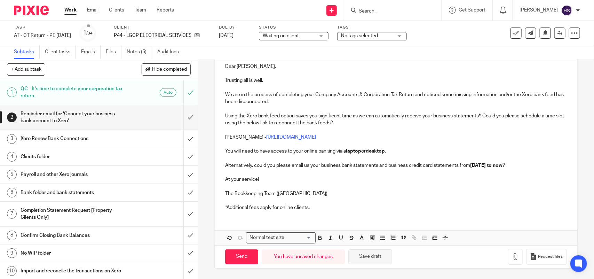
click at [370, 253] on button "Save draft" at bounding box center [370, 256] width 44 height 15
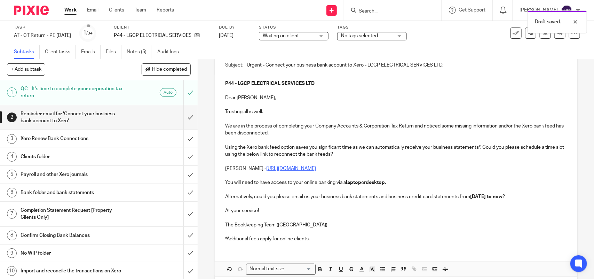
scroll to position [88, 0]
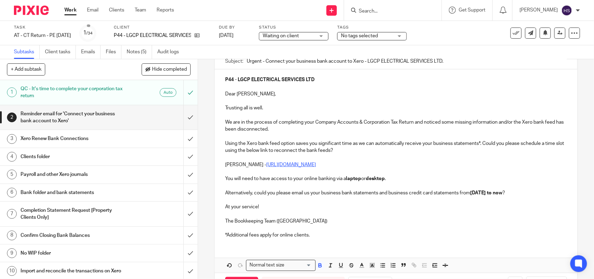
click at [503, 192] on strong "01st January 2024 to now" at bounding box center [486, 192] width 32 height 5
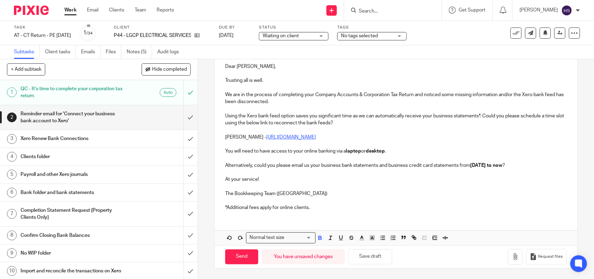
click at [332, 209] on p "*Additional fees apply for online clients." at bounding box center [396, 207] width 342 height 7
click at [364, 260] on button "Save draft" at bounding box center [370, 256] width 44 height 15
click at [362, 253] on button "Save draft" at bounding box center [370, 256] width 44 height 15
click at [244, 259] on input "Send" at bounding box center [241, 256] width 33 height 15
type input "Sent"
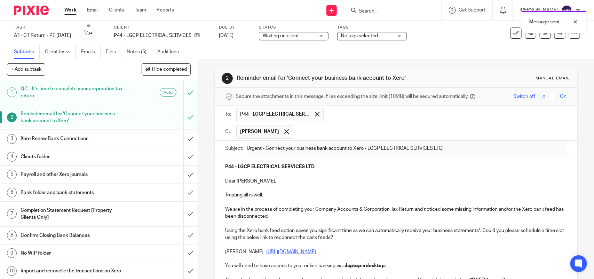
scroll to position [0, 0]
click at [132, 51] on link "Notes (5)" at bounding box center [139, 52] width 25 height 14
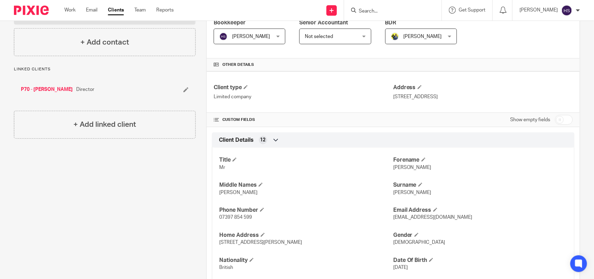
scroll to position [131, 0]
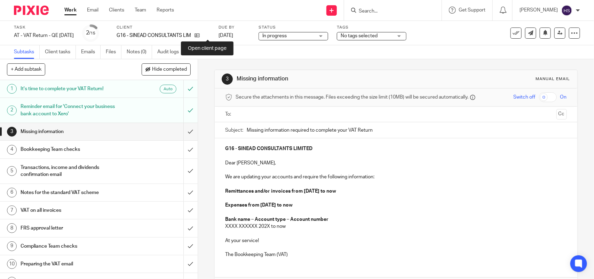
drag, startPoint x: 206, startPoint y: 33, endPoint x: 201, endPoint y: 33, distance: 4.9
click at [200, 36] on icon at bounding box center [197, 35] width 5 height 5
click at [137, 109] on div "Reminder email for 'Connect your business bank account to Xero'" at bounding box center [99, 110] width 156 height 18
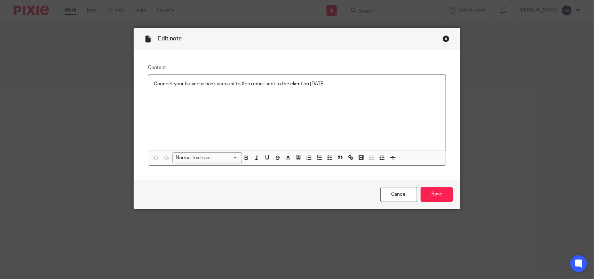
drag, startPoint x: 347, startPoint y: 85, endPoint x: 138, endPoint y: 79, distance: 209.7
click at [138, 79] on div "Content Connect your business bank account to Xero email sent to the client on …" at bounding box center [297, 115] width 326 height 130
copy p "Connect your business bank account to Xero email sent to the client on 17.09.20…"
click at [443, 39] on div "Close this dialog window" at bounding box center [446, 38] width 7 height 7
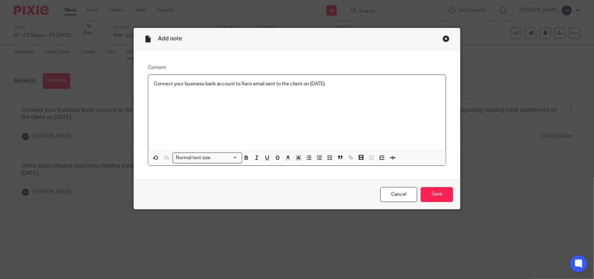
click at [307, 87] on p "Connect your business bank account to Xero email sent to the client on 17.09.20…" at bounding box center [297, 83] width 287 height 7
click at [441, 196] on input "Save" at bounding box center [437, 194] width 32 height 15
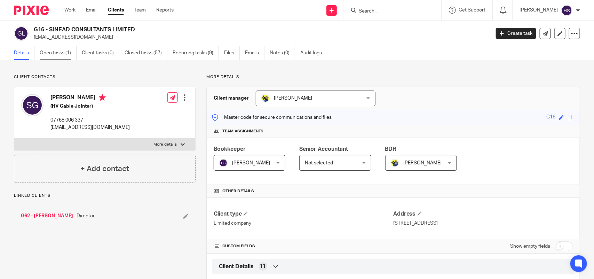
click at [56, 52] on link "Open tasks (1)" at bounding box center [58, 53] width 37 height 14
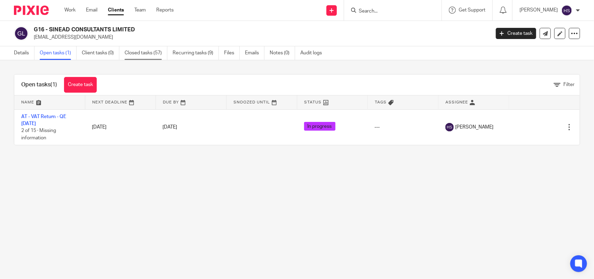
click at [150, 55] on link "Closed tasks (57)" at bounding box center [146, 53] width 43 height 14
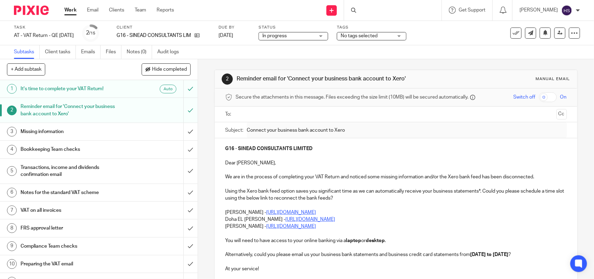
scroll to position [29, 0]
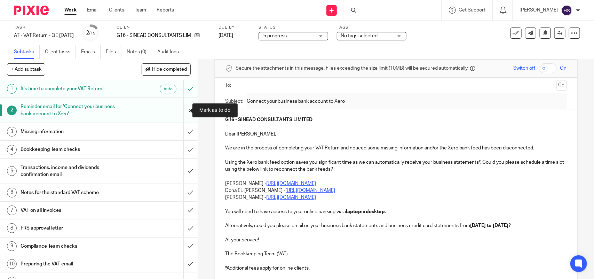
click at [180, 114] on input "submit" at bounding box center [99, 110] width 198 height 25
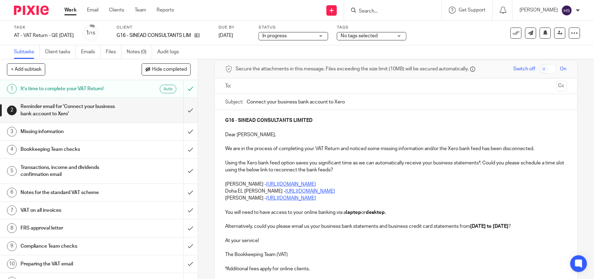
scroll to position [29, 0]
drag, startPoint x: 140, startPoint y: 37, endPoint x: 206, endPoint y: 33, distance: 66.2
click at [206, 33] on div "G16 - SINEAD CONSULTANTS LIMITED" at bounding box center [163, 35] width 93 height 7
copy div "SINEAD CONSULTANTS LIMITED"
click at [377, 94] on input "Connect your business bank account to Xero" at bounding box center [407, 101] width 320 height 16
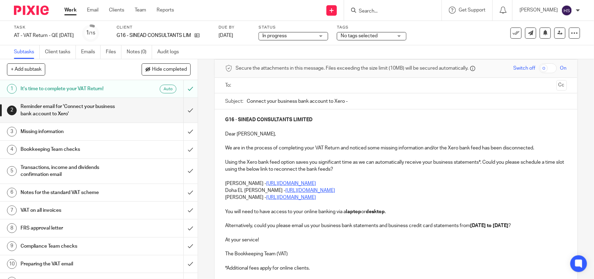
paste input "SINEAD CONSULTANTS LIMITED"
type input "Connect your business bank account to Xero - SINEAD CONSULTANTS LIMITED."
click at [310, 87] on input "text" at bounding box center [395, 85] width 315 height 8
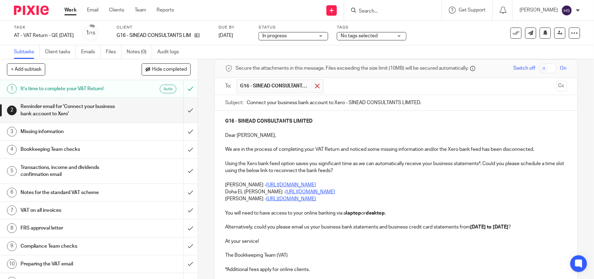
click at [316, 85] on span at bounding box center [317, 86] width 5 height 5
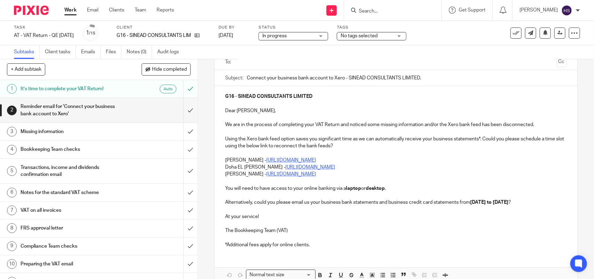
scroll to position [58, 0]
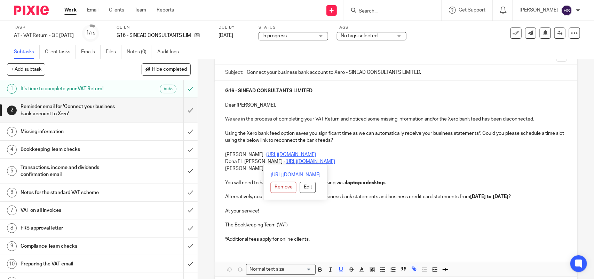
drag, startPoint x: 222, startPoint y: 152, endPoint x: 370, endPoint y: 160, distance: 148.2
click at [370, 160] on div "G16 - SINEAD CONSULTANTS LIMITED Dear Sean, We are in the process of completing…" at bounding box center [396, 163] width 362 height 167
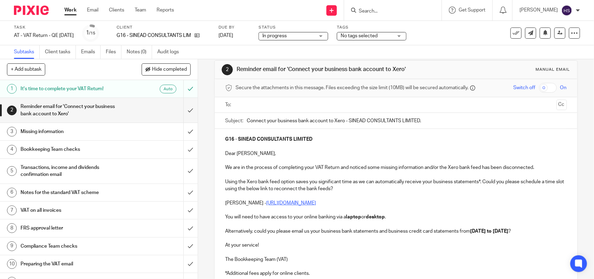
scroll to position [29, 0]
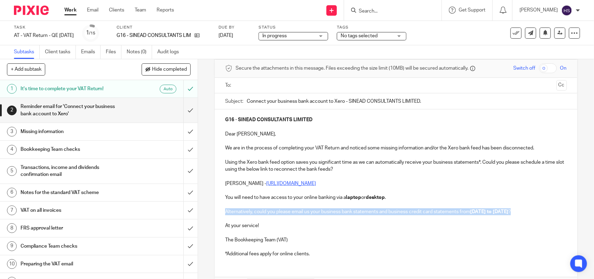
drag, startPoint x: 221, startPoint y: 209, endPoint x: 242, endPoint y: 217, distance: 22.1
click at [242, 217] on div "G16 - SINEAD CONSULTANTS LIMITED Dear Sean, We are in the process of completing…" at bounding box center [396, 185] width 362 height 153
copy p "Alternatively, could you please email us your business bank statements and busi…"
click at [95, 130] on h1 "Missing information" at bounding box center [73, 131] width 104 height 10
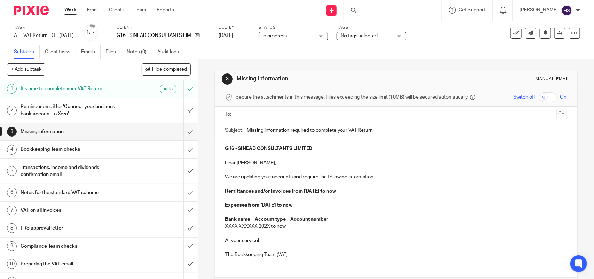
click at [91, 112] on h1 "Reminder email for 'Connect your business bank account to Xero'" at bounding box center [73, 110] width 104 height 18
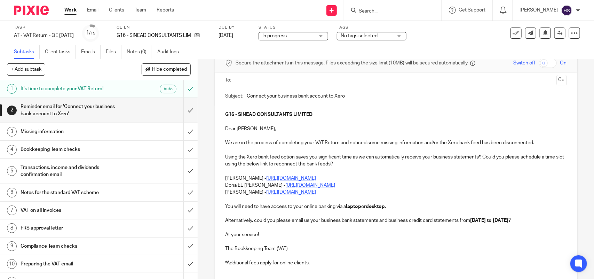
scroll to position [44, 0]
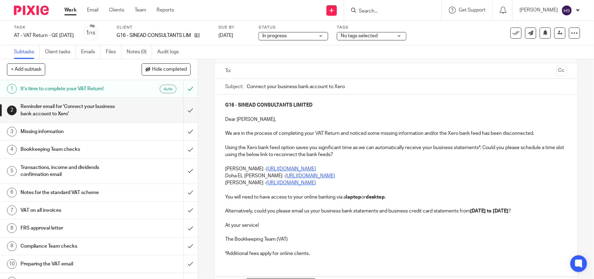
click at [486, 208] on p "Alternatively, could you please email us your business bank statements and busi…" at bounding box center [396, 210] width 342 height 7
click at [470, 213] on strong "[DATE] to [DATE]" at bounding box center [489, 211] width 38 height 5
click at [111, 127] on h1 "Missing information" at bounding box center [73, 131] width 104 height 10
click at [235, 214] on p "Alternatively, could you please email us your business bank statements and busi…" at bounding box center [396, 210] width 342 height 7
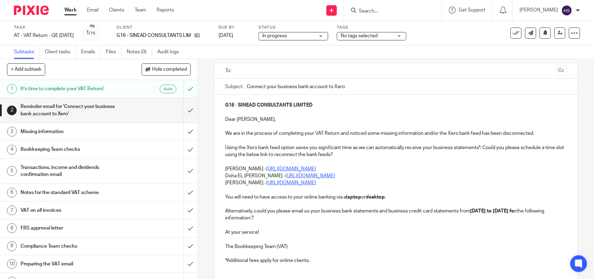
click at [338, 219] on p "Alternatively, could you please email us your business bank statements and busi…" at bounding box center [396, 214] width 342 height 14
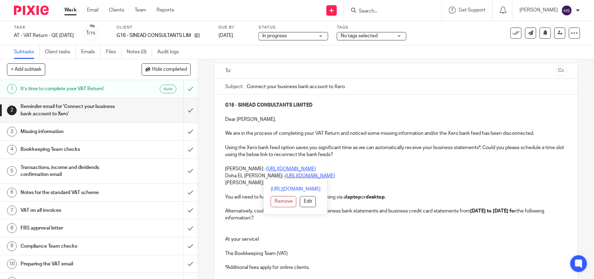
drag, startPoint x: 223, startPoint y: 168, endPoint x: 371, endPoint y: 176, distance: 148.2
click at [371, 176] on div "G16 - SINEAD CONSULTANTS LIMITED Dear Sean, We are in the process of completing…" at bounding box center [396, 185] width 362 height 181
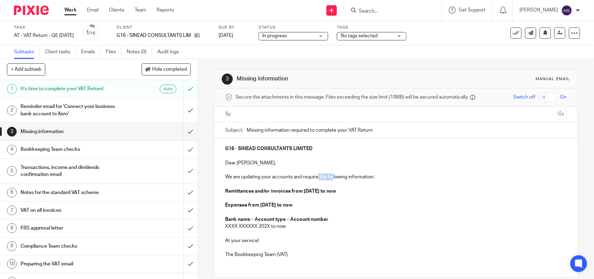
drag, startPoint x: 317, startPoint y: 177, endPoint x: 331, endPoint y: 178, distance: 14.7
click at [331, 178] on p "We are updating your accounts and require the following information:" at bounding box center [396, 176] width 342 height 7
click at [329, 177] on p "We are updating your accounts and require the following information:" at bounding box center [396, 176] width 342 height 7
drag, startPoint x: 317, startPoint y: 177, endPoint x: 333, endPoint y: 178, distance: 16.4
click at [333, 178] on p "We are updating your accounts and require the following information:" at bounding box center [396, 176] width 342 height 7
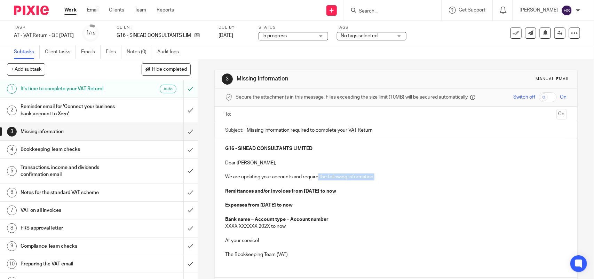
click at [375, 176] on p "We are updating your accounts and require the following information:" at bounding box center [396, 176] width 342 height 7
copy p "the following information:"
click at [120, 102] on div "Reminder email for 'Connect your business bank account to Xero'" at bounding box center [99, 110] width 156 height 18
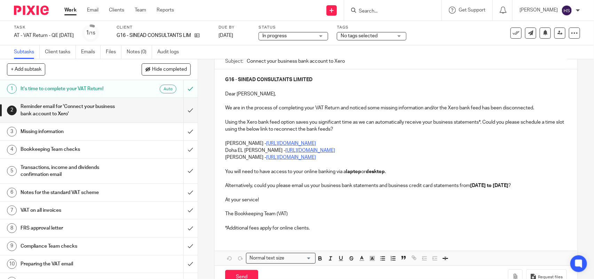
scroll to position [72, 0]
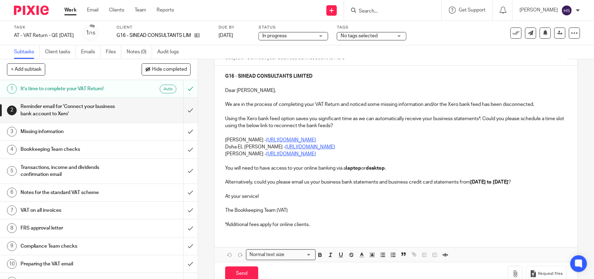
click at [62, 134] on h1 "Missing information" at bounding box center [73, 131] width 104 height 10
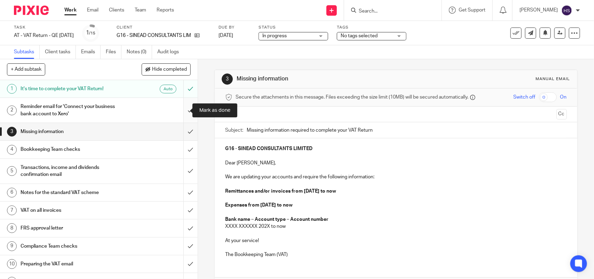
click at [180, 114] on input "submit" at bounding box center [99, 110] width 198 height 25
click at [241, 195] on p at bounding box center [396, 198] width 342 height 7
drag, startPoint x: 223, startPoint y: 188, endPoint x: 340, endPoint y: 207, distance: 118.5
click at [340, 207] on div "G16 - SINEAD CONSULTANTS LIMITED Dear Sean, We are updating your accounts and r…" at bounding box center [396, 200] width 362 height 125
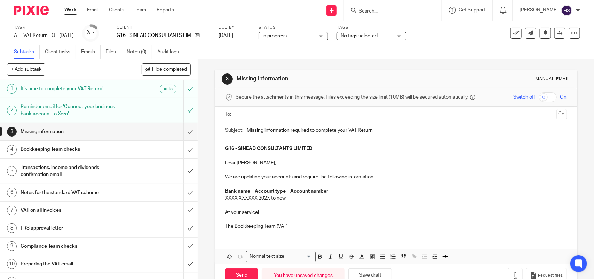
click at [227, 188] on p "Bank name – Account type – Account number" at bounding box center [396, 191] width 342 height 7
click at [264, 190] on strong "Barclays Bank – Company Current – Account number" at bounding box center [285, 191] width 121 height 5
click at [276, 188] on p "Barclays Bank – Company Current – Account number" at bounding box center [396, 191] width 342 height 7
click at [269, 188] on p "Barclays Bank – Company Current – Account number" at bounding box center [396, 191] width 342 height 7
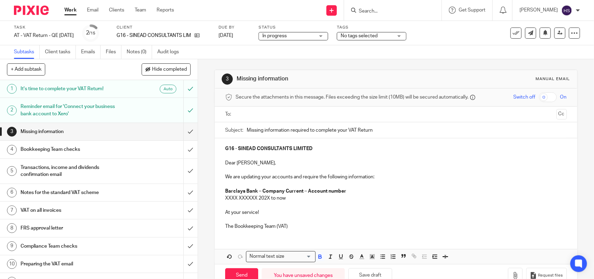
click at [259, 189] on strong "Barclays Bank – Company Current – Account number" at bounding box center [285, 191] width 121 height 5
click at [274, 186] on p at bounding box center [396, 184] width 342 height 7
drag, startPoint x: 221, startPoint y: 190, endPoint x: 342, endPoint y: 190, distance: 121.1
click at [342, 190] on div "G16 - SINEAD CONSULTANTS LIMITED Dear Sean, We are updating your accounts and r…" at bounding box center [396, 186] width 362 height 97
click at [328, 189] on p "Barclays Bank - Company Credit Card Account - GBP – 8260" at bounding box center [396, 191] width 342 height 7
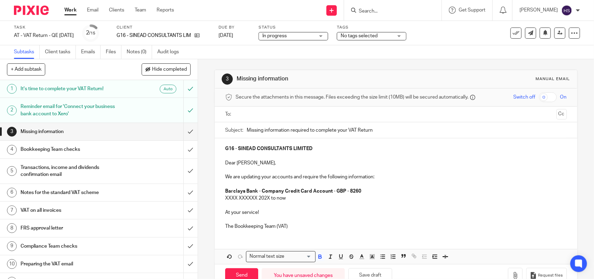
click at [285, 6] on div "Send new email Create task Add client Request signature Get Support Contact Sup…" at bounding box center [390, 10] width 410 height 21
click at [200, 35] on icon at bounding box center [197, 35] width 5 height 5
drag, startPoint x: 233, startPoint y: 198, endPoint x: 245, endPoint y: 202, distance: 13.7
click at [253, 201] on p "XXXX XXXXXX 202X to now" at bounding box center [396, 198] width 342 height 7
click at [230, 197] on p "XXXX XXXXXX 202X to now" at bounding box center [396, 198] width 342 height 7
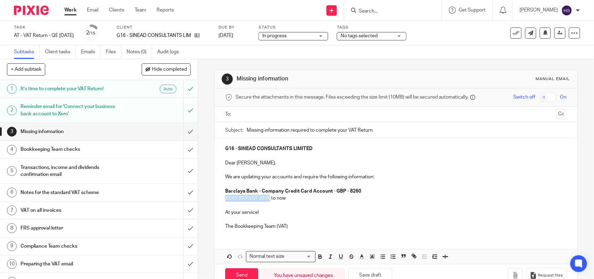
drag, startPoint x: 220, startPoint y: 198, endPoint x: 268, endPoint y: 202, distance: 48.6
click at [268, 202] on div "G16 - SINEAD CONSULTANTS LIMITED Dear Sean, We are updating your accounts and r…" at bounding box center [396, 186] width 362 height 97
click at [301, 225] on p "The Bookkeeping Team (VAT)" at bounding box center [396, 226] width 342 height 7
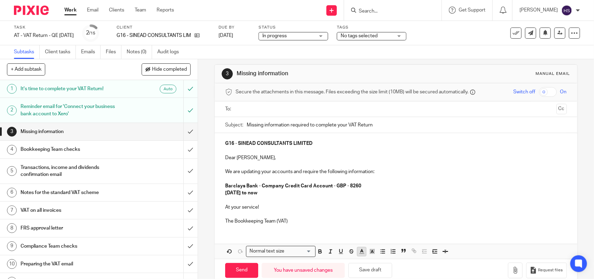
scroll to position [19, 0]
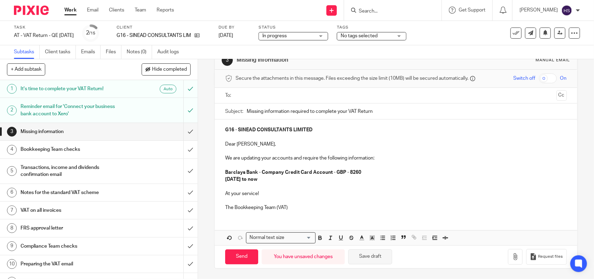
click at [370, 261] on button "Save draft" at bounding box center [370, 256] width 44 height 15
click at [260, 95] on input "text" at bounding box center [395, 96] width 315 height 8
click at [318, 96] on div at bounding box center [317, 95] width 8 height 10
click at [373, 174] on p "Barclays Bank - Company Credit Card Account - GBP - 8260" at bounding box center [396, 172] width 342 height 7
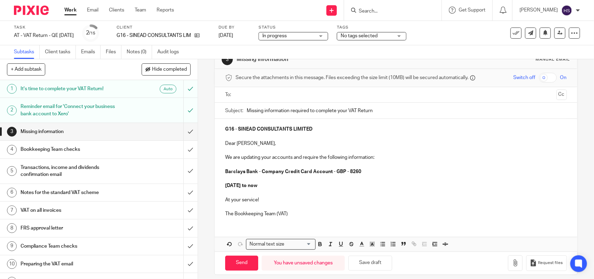
click at [345, 211] on p "The Bookkeeping Team (VAT)" at bounding box center [396, 213] width 342 height 7
click at [378, 267] on button "Save draft" at bounding box center [370, 263] width 44 height 15
click at [303, 214] on p "The Bookkeeping Team (VAT)" at bounding box center [396, 213] width 342 height 7
click at [366, 264] on button "Save draft" at bounding box center [370, 263] width 44 height 15
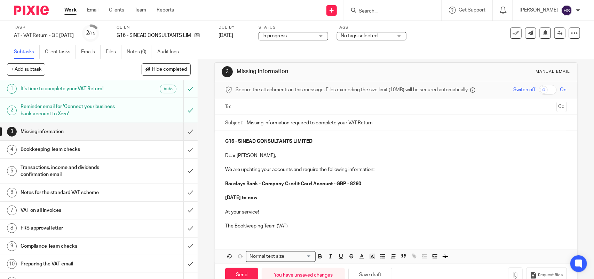
scroll to position [0, 0]
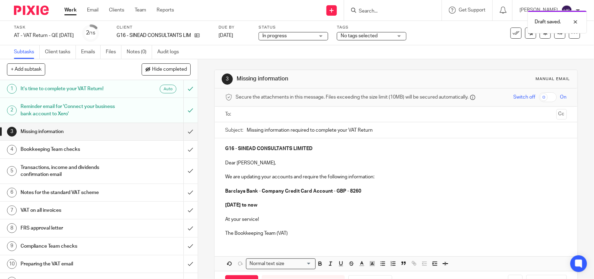
click at [254, 115] on input "text" at bounding box center [395, 114] width 315 height 8
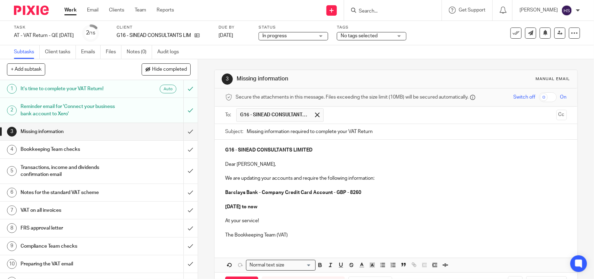
scroll to position [29, 0]
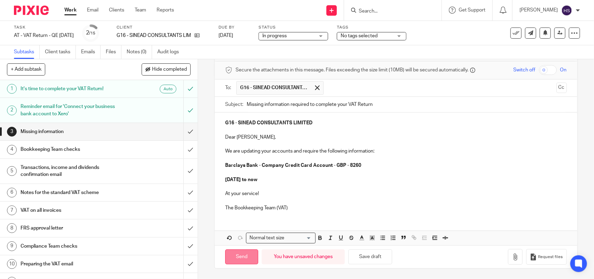
click at [251, 255] on input "Send" at bounding box center [241, 256] width 33 height 15
type input "Sent"
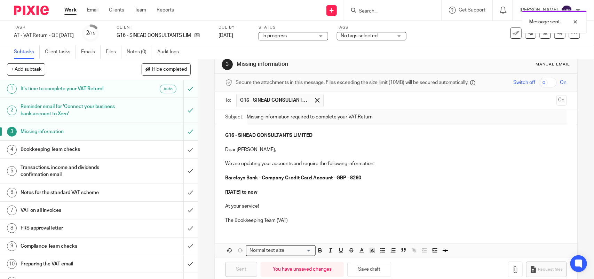
scroll to position [0, 0]
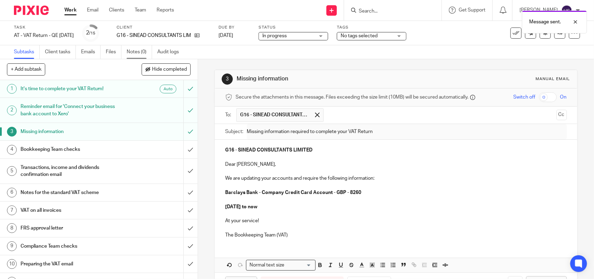
click at [135, 51] on link "Notes (0)" at bounding box center [139, 52] width 25 height 14
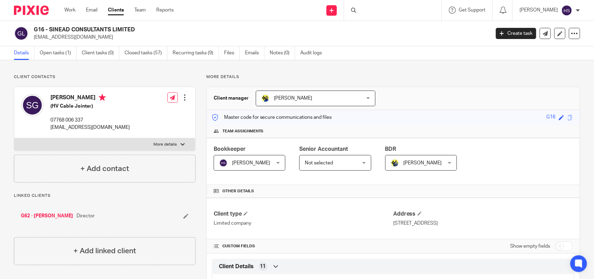
drag, startPoint x: 110, startPoint y: -21, endPoint x: 112, endPoint y: -28, distance: 7.6
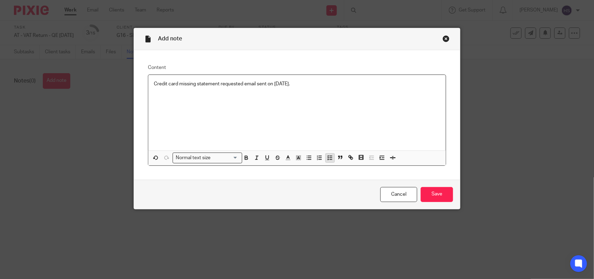
click at [331, 158] on button "button" at bounding box center [330, 158] width 9 height 9
click at [331, 86] on p "Credit card missing statement requested email sent on 23.09.2025." at bounding box center [302, 83] width 276 height 7
click at [430, 199] on input "Save" at bounding box center [437, 194] width 32 height 15
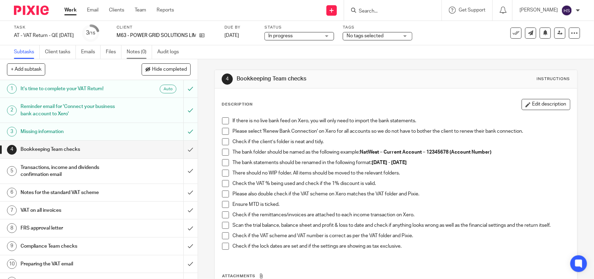
click at [136, 53] on link "Notes (0)" at bounding box center [139, 52] width 25 height 14
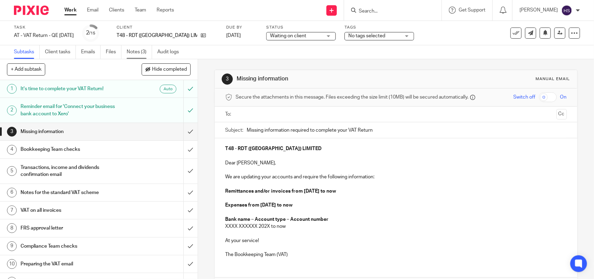
click at [140, 49] on link "Notes (3)" at bounding box center [139, 52] width 25 height 14
click at [131, 53] on link "Notes (1)" at bounding box center [139, 52] width 25 height 14
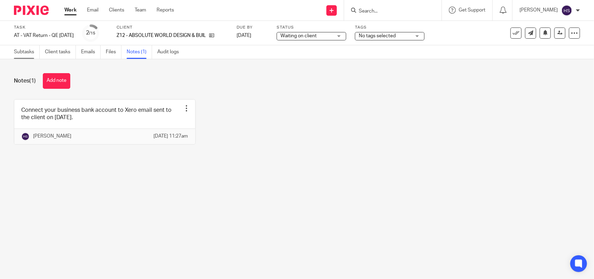
click at [28, 54] on link "Subtasks" at bounding box center [27, 52] width 26 height 14
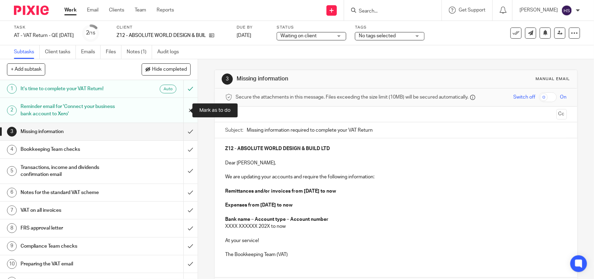
click at [179, 110] on input "submit" at bounding box center [99, 110] width 198 height 25
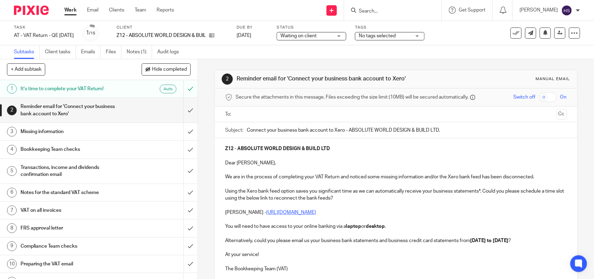
click at [307, 116] on input "text" at bounding box center [395, 114] width 315 height 8
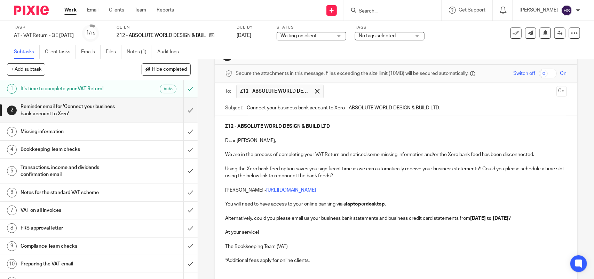
scroll to position [29, 0]
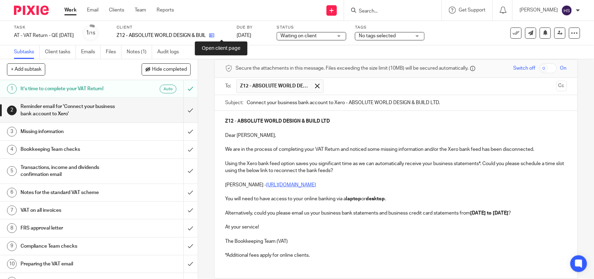
click at [214, 34] on icon at bounding box center [211, 35] width 5 height 5
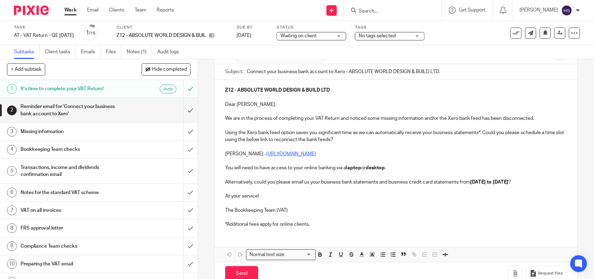
scroll to position [85, 0]
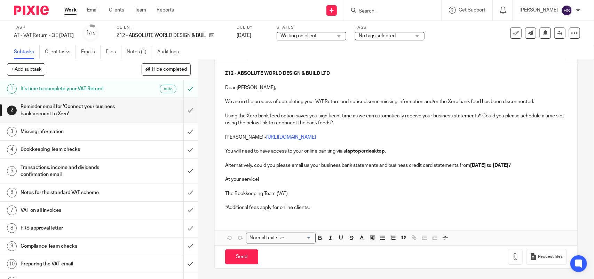
click at [328, 201] on p at bounding box center [396, 200] width 342 height 7
click at [362, 252] on button "Save draft" at bounding box center [370, 256] width 44 height 15
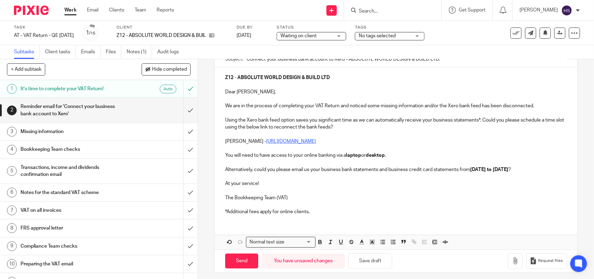
scroll to position [70, 0]
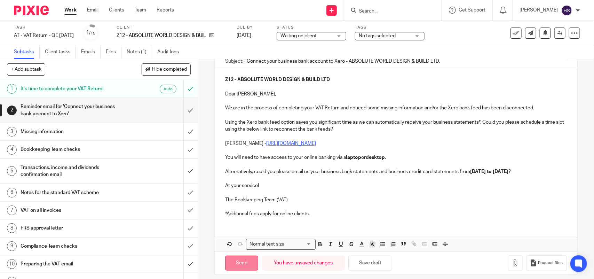
drag, startPoint x: 241, startPoint y: 272, endPoint x: 252, endPoint y: 251, distance: 23.8
click at [242, 270] on input "Send" at bounding box center [241, 263] width 33 height 15
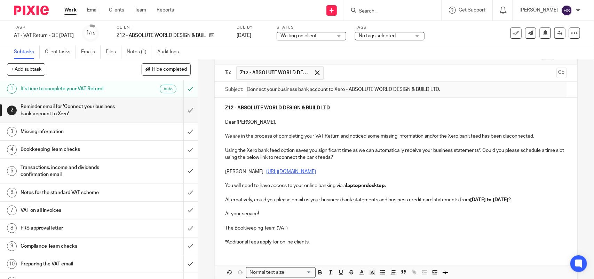
scroll to position [0, 0]
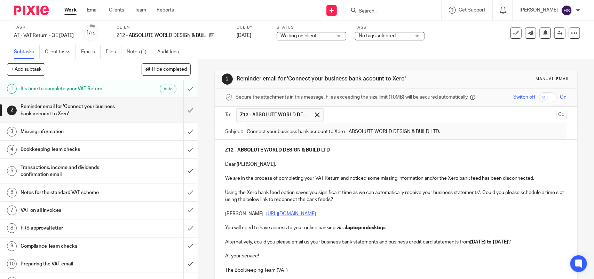
type input "Sent"
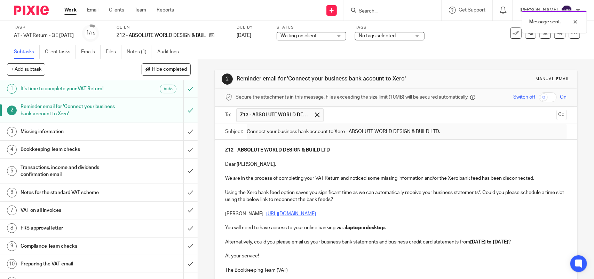
drag, startPoint x: 285, startPoint y: 77, endPoint x: 384, endPoint y: 73, distance: 98.9
click at [384, 73] on div "2 Reminder email for 'Connect your business bank account to Xero' Manual email" at bounding box center [396, 78] width 348 height 11
click at [145, 49] on link "Notes (1)" at bounding box center [139, 52] width 25 height 14
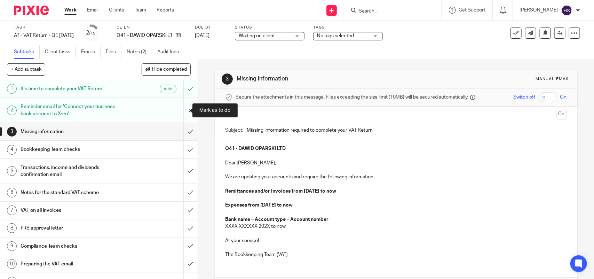
click at [183, 110] on input "submit" at bounding box center [99, 110] width 198 height 25
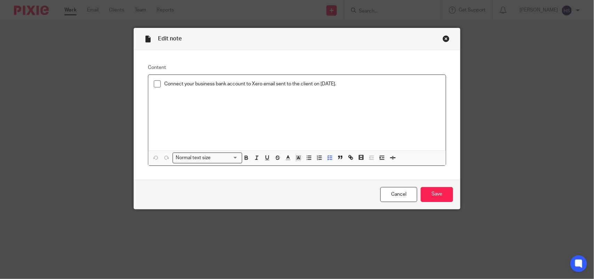
drag, startPoint x: 0, startPoint y: 0, endPoint x: 148, endPoint y: 83, distance: 169.4
click at [148, 83] on div "Connect your business bank account to Xero email sent to the client on [DATE]." at bounding box center [297, 113] width 298 height 76
copy p "Connect your business bank account to Xero email sent to the client on [DATE]."
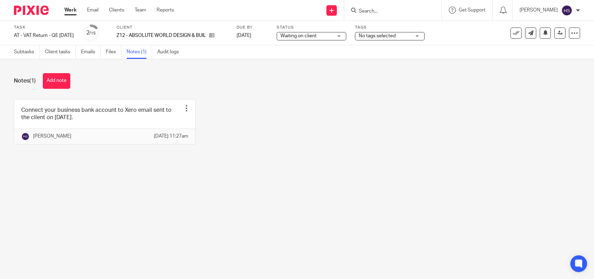
click at [58, 73] on button "Add note" at bounding box center [57, 81] width 28 height 16
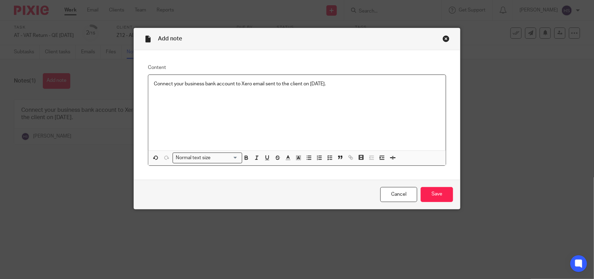
click at [191, 157] on div "Normal text size" at bounding box center [206, 157] width 66 height 9
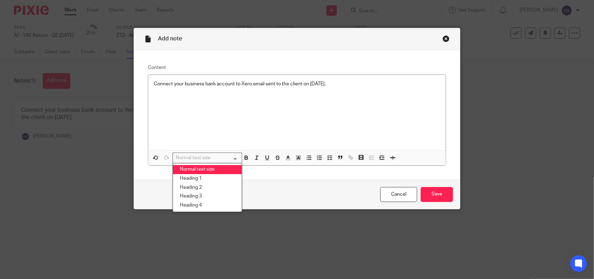
click at [196, 170] on li "Normal text size" at bounding box center [207, 169] width 69 height 9
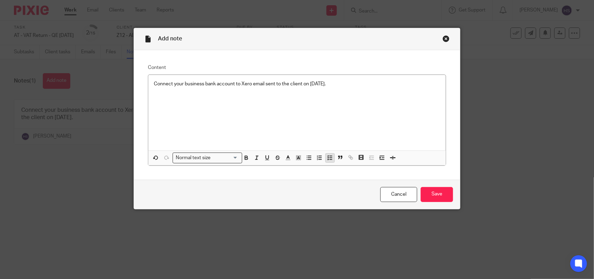
click at [327, 156] on icon "button" at bounding box center [330, 158] width 6 height 6
click at [323, 85] on p "Connect your business bank account to Xero email sent to the client on [DATE]." at bounding box center [302, 83] width 276 height 7
click at [435, 193] on input "Save" at bounding box center [437, 194] width 32 height 15
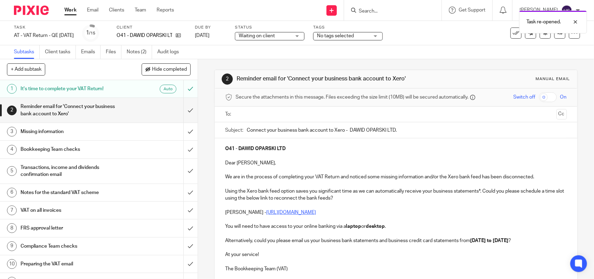
click at [251, 113] on input "text" at bounding box center [395, 114] width 315 height 8
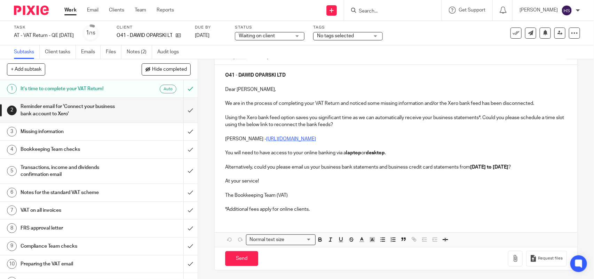
scroll to position [78, 0]
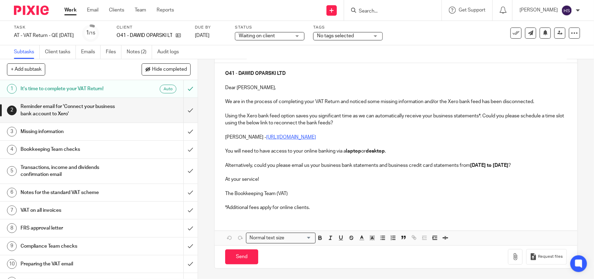
click at [336, 201] on p at bounding box center [396, 200] width 342 height 7
drag, startPoint x: 343, startPoint y: 204, endPoint x: 346, endPoint y: 213, distance: 9.7
click at [343, 204] on p "*Additional fees apply for online clients." at bounding box center [396, 207] width 342 height 7
click at [378, 258] on button "Save draft" at bounding box center [370, 256] width 44 height 15
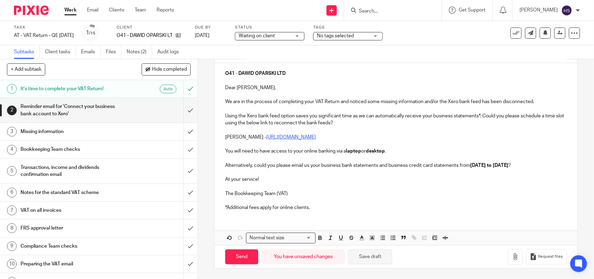
click at [361, 253] on button "Save draft" at bounding box center [370, 256] width 44 height 15
click at [368, 256] on button "Save draft" at bounding box center [370, 256] width 44 height 15
click at [235, 253] on input "Send" at bounding box center [241, 256] width 33 height 15
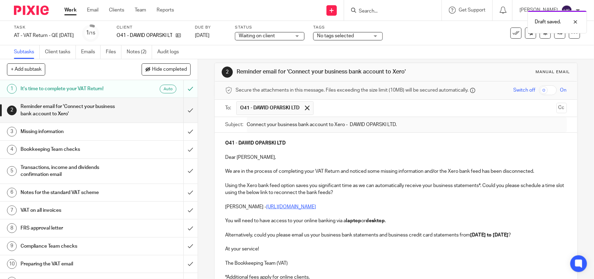
scroll to position [5, 0]
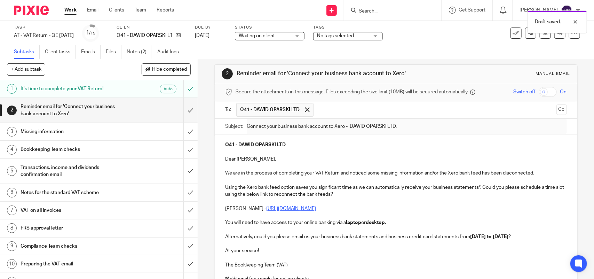
type input "Sent"
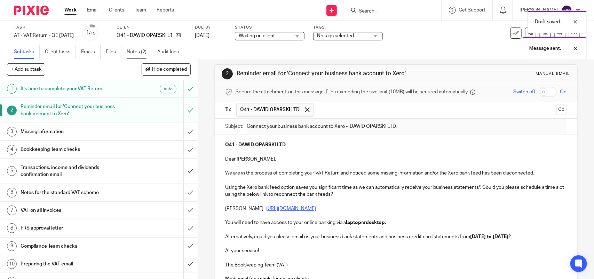
click at [131, 51] on link "Notes (2)" at bounding box center [139, 52] width 25 height 14
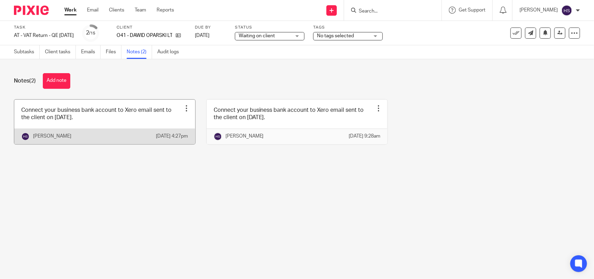
click at [128, 130] on link at bounding box center [104, 122] width 181 height 45
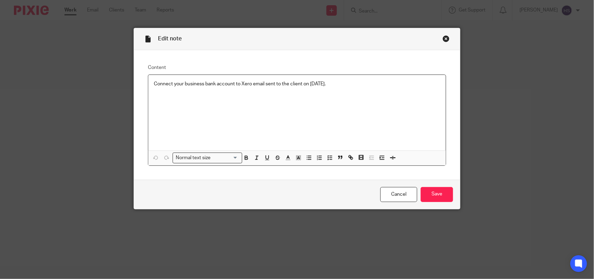
drag, startPoint x: 356, startPoint y: 86, endPoint x: 143, endPoint y: 86, distance: 212.4
click at [143, 86] on div "Content Connect your business bank account to Xero email sent to the client on …" at bounding box center [297, 115] width 326 height 130
copy p "Connect your business bank account to Xero email sent to the client on [DATE]."
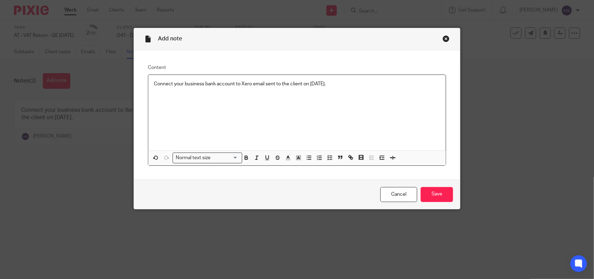
drag, startPoint x: 371, startPoint y: 83, endPoint x: 125, endPoint y: 83, distance: 246.1
click at [125, 83] on div "Add note Content Connect your business bank account to Xero email sent to the c…" at bounding box center [297, 139] width 594 height 279
click at [329, 155] on icon "button" at bounding box center [330, 158] width 6 height 6
click at [364, 86] on p "Connect your business bank account to Xero email sent to the client on [DATE]." at bounding box center [302, 83] width 276 height 7
click at [441, 194] on input "Save" at bounding box center [437, 194] width 32 height 15
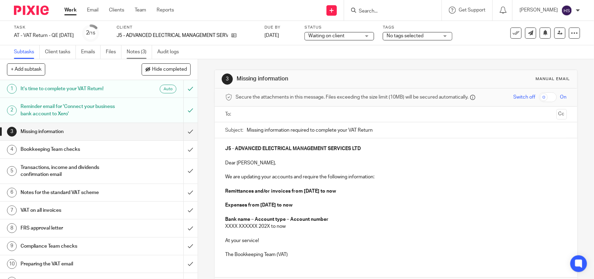
click at [138, 51] on link "Notes (3)" at bounding box center [139, 52] width 25 height 14
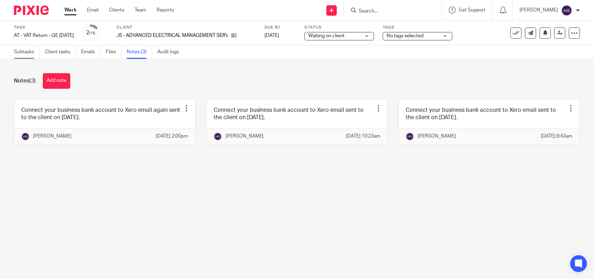
click at [16, 53] on link "Subtasks" at bounding box center [27, 52] width 26 height 14
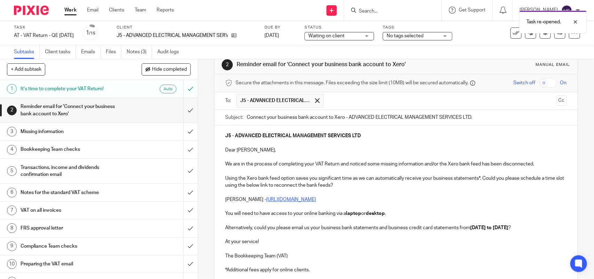
scroll to position [85, 0]
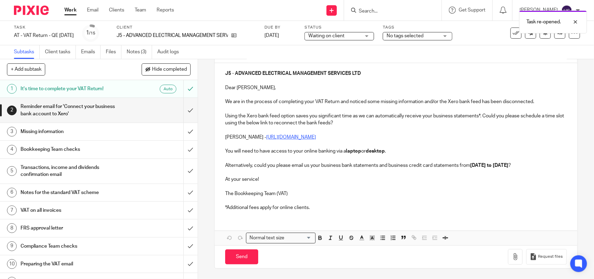
click at [314, 203] on p at bounding box center [396, 200] width 342 height 7
click at [319, 204] on p "*Additional fees apply for online clients." at bounding box center [396, 207] width 342 height 7
click at [384, 254] on button "Save draft" at bounding box center [370, 256] width 44 height 15
click at [382, 254] on button "Save draft" at bounding box center [370, 256] width 44 height 15
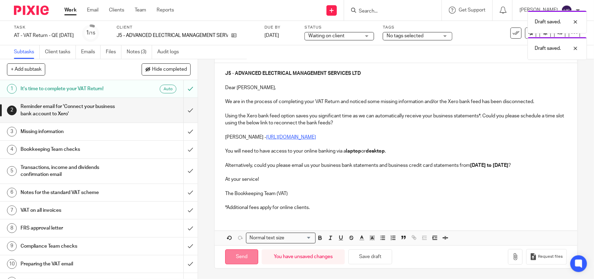
click at [237, 251] on input "Send" at bounding box center [241, 256] width 33 height 15
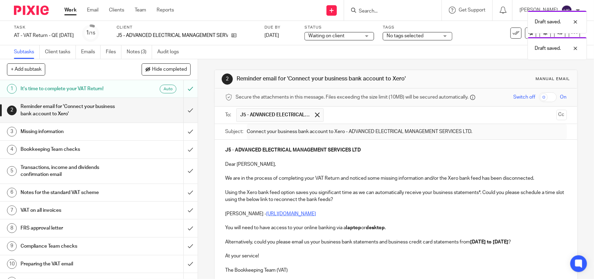
type input "Sent"
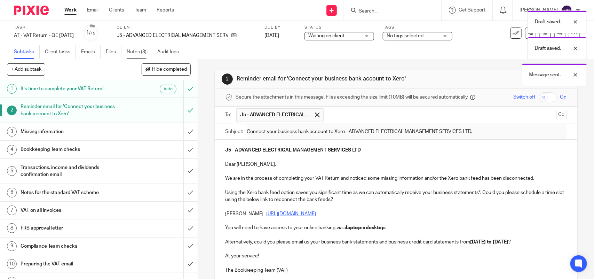
click at [131, 55] on link "Notes (3)" at bounding box center [139, 52] width 25 height 14
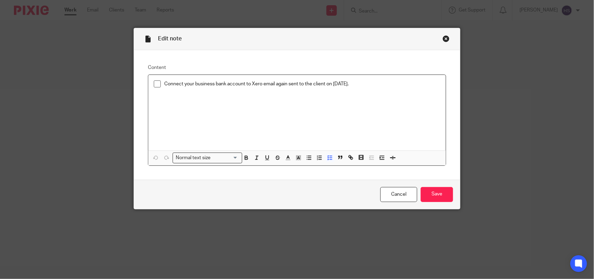
drag, startPoint x: 368, startPoint y: 84, endPoint x: 107, endPoint y: 87, distance: 261.1
click at [108, 87] on div "Edit note Content Connect your business bank account to Xero email again sent t…" at bounding box center [297, 139] width 594 height 279
copy p "Connect your business bank account to Xero email again sent to the client on [D…"
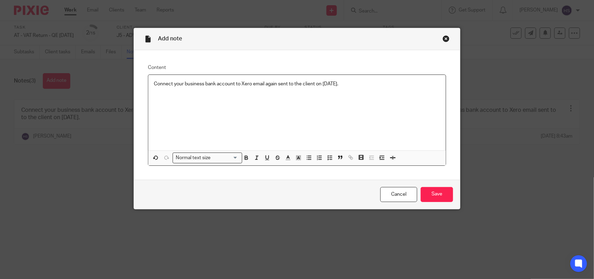
drag, startPoint x: 319, startPoint y: 83, endPoint x: 376, endPoint y: 109, distance: 63.0
click at [319, 83] on p "Connect your business bank account to Xero email again sent to the client on [D…" at bounding box center [297, 83] width 287 height 7
drag, startPoint x: 366, startPoint y: 88, endPoint x: 71, endPoint y: 89, distance: 294.2
click at [71, 89] on div "Add note Content Connect your business bank account to Xero email again sent to…" at bounding box center [297, 139] width 594 height 279
drag, startPoint x: 358, startPoint y: 86, endPoint x: 135, endPoint y: 87, distance: 222.5
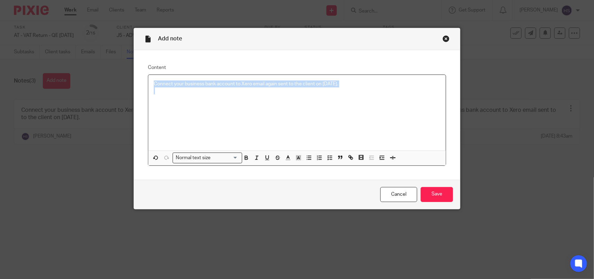
click at [135, 87] on div "Content Connect your business bank account to Xero email again sent to the clie…" at bounding box center [297, 115] width 326 height 130
drag, startPoint x: 329, startPoint y: 158, endPoint x: 362, endPoint y: 122, distance: 49.3
click at [329, 158] on icon "button" at bounding box center [330, 158] width 6 height 6
click at [403, 88] on div "Connect your business bank account to Xero email again sent to the client on 23…" at bounding box center [302, 85] width 276 height 10
click at [315, 99] on div at bounding box center [302, 96] width 276 height 10
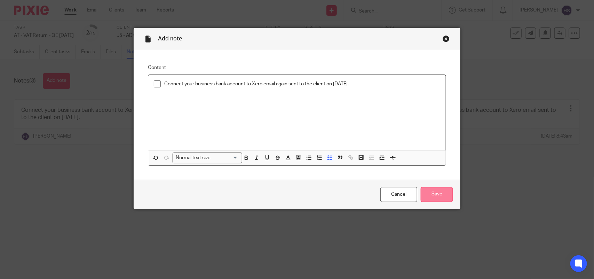
click at [429, 189] on input "Save" at bounding box center [437, 194] width 32 height 15
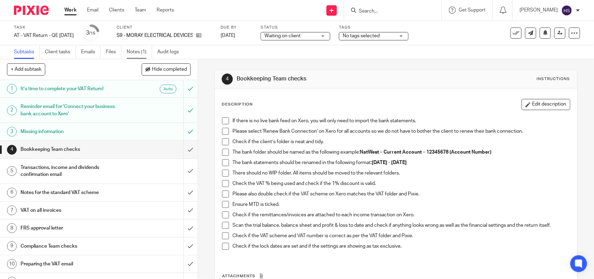
click at [139, 51] on link "Notes (1)" at bounding box center [139, 52] width 25 height 14
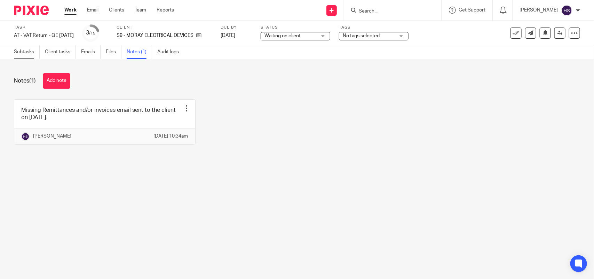
click at [34, 53] on link "Subtasks" at bounding box center [27, 52] width 26 height 14
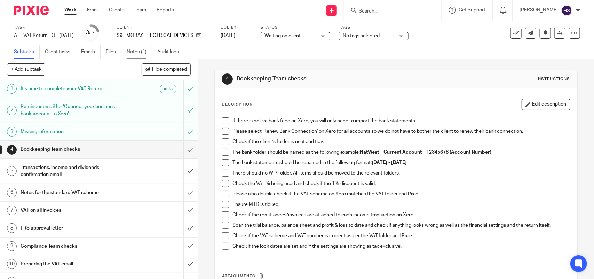
click at [141, 50] on link "Notes (1)" at bounding box center [139, 52] width 25 height 14
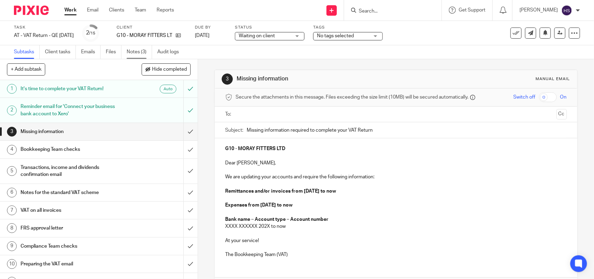
click at [143, 48] on link "Notes (3)" at bounding box center [139, 52] width 25 height 14
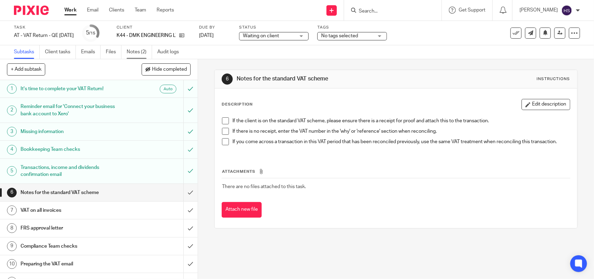
click at [141, 47] on link "Notes (2)" at bounding box center [139, 52] width 25 height 14
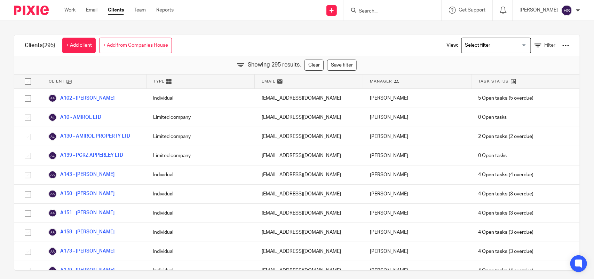
scroll to position [3332, 0]
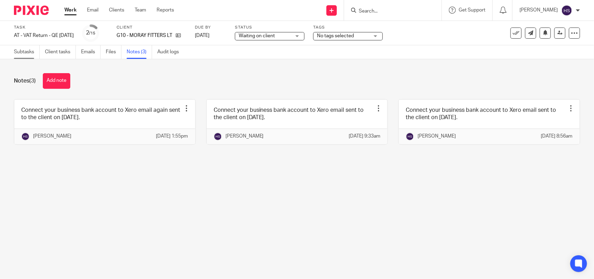
click at [25, 51] on link "Subtasks" at bounding box center [27, 52] width 26 height 14
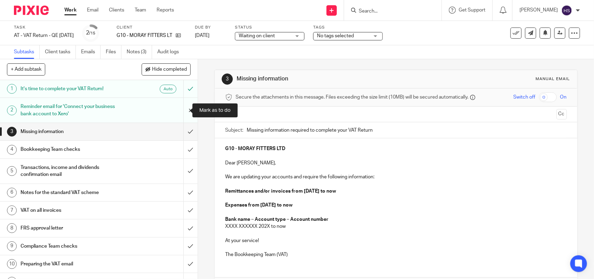
click at [180, 110] on input "submit" at bounding box center [99, 110] width 198 height 25
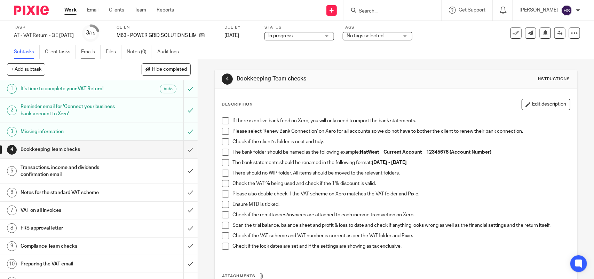
click at [86, 53] on link "Emails" at bounding box center [90, 52] width 19 height 14
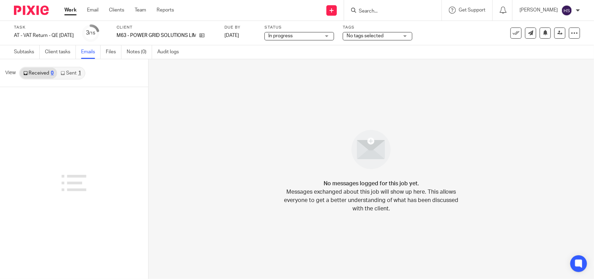
click at [78, 71] on div "1" at bounding box center [79, 73] width 3 height 5
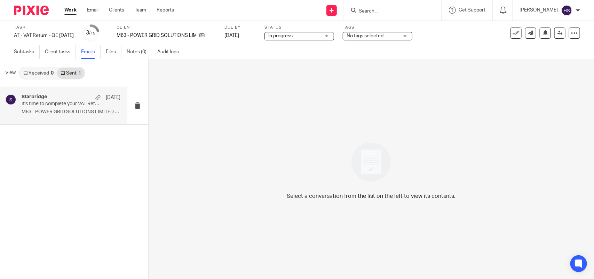
click at [65, 104] on p "It's time to complete your VAT Return!" at bounding box center [61, 104] width 79 height 6
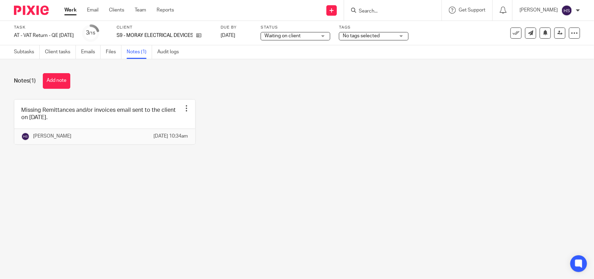
click at [301, 36] on span "Waiting on client" at bounding box center [283, 35] width 36 height 5
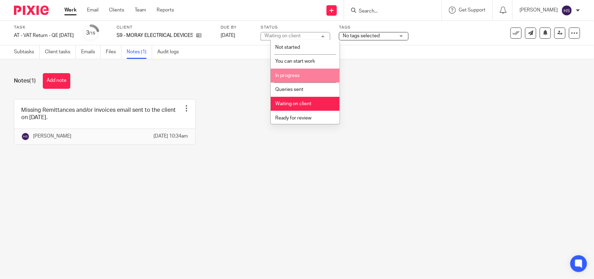
click at [301, 73] on li "In progress" at bounding box center [305, 76] width 69 height 14
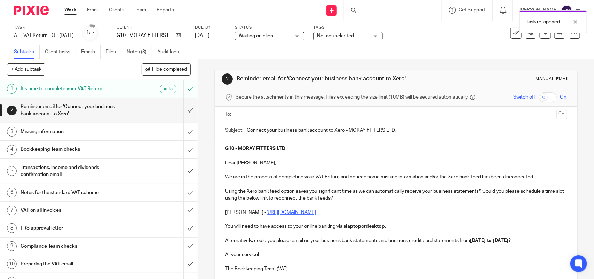
click at [284, 112] on input "text" at bounding box center [395, 114] width 315 height 8
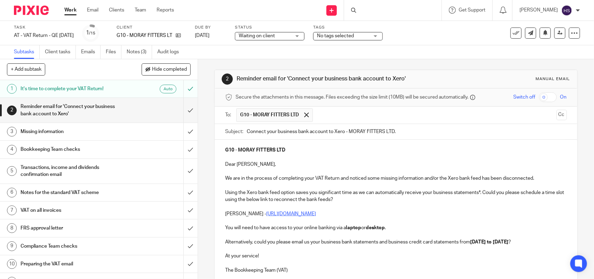
click at [223, 14] on div "Send new email Create task Add client Request signature Get Support Contact Sup…" at bounding box center [390, 10] width 410 height 21
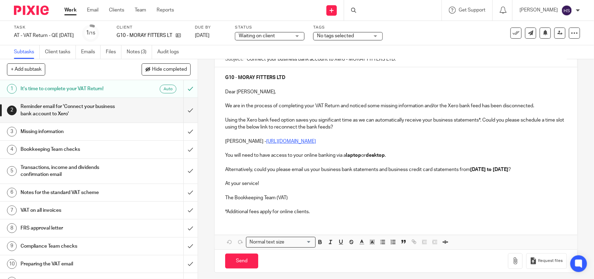
click at [350, 215] on p "*Additional fees apply for online clients." at bounding box center [396, 211] width 342 height 7
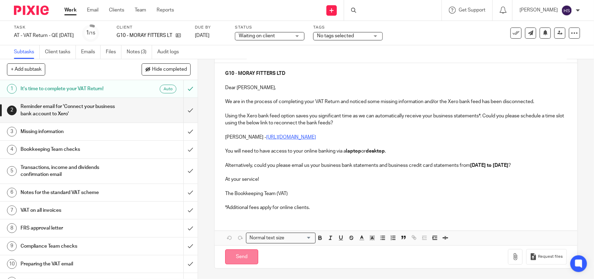
click at [246, 258] on input "Send" at bounding box center [241, 256] width 33 height 15
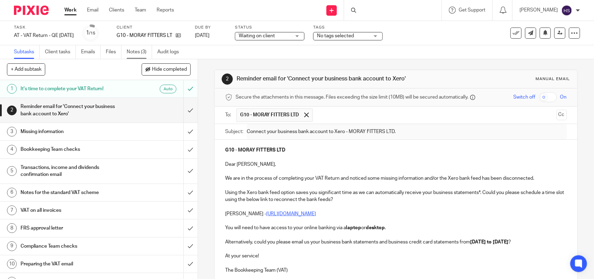
click at [134, 52] on link "Notes (3)" at bounding box center [139, 52] width 25 height 14
type input "Sent"
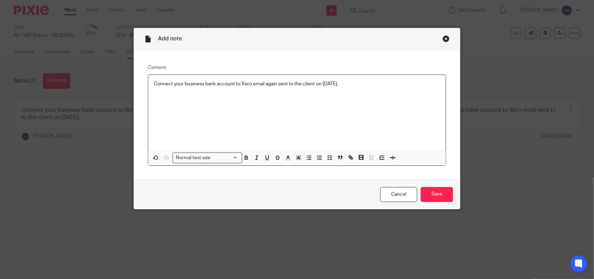
drag, startPoint x: 394, startPoint y: 83, endPoint x: 147, endPoint y: 76, distance: 247.6
click at [148, 76] on div "Connect your business bank account to Xero email again sent to the client on [D…" at bounding box center [297, 113] width 298 height 76
click at [330, 155] on icon "button" at bounding box center [330, 158] width 6 height 6
click at [386, 86] on p "Connect your business bank account to Xero email again sent to the client on [D…" at bounding box center [302, 83] width 276 height 7
click at [431, 189] on input "Save" at bounding box center [437, 194] width 32 height 15
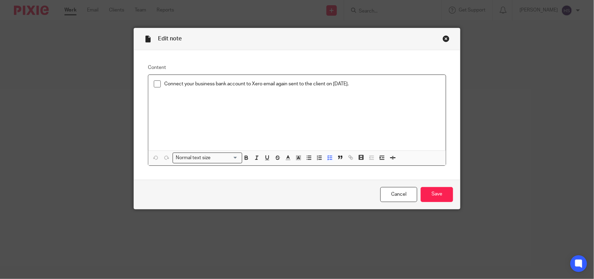
click at [334, 82] on p "Connect your business bank account to Xero email again sent to the client on [D…" at bounding box center [302, 83] width 276 height 7
click at [413, 96] on p at bounding box center [297, 94] width 287 height 7
click at [389, 80] on div "Connect your business bank account to Xero email again sent to the client on 23…" at bounding box center [297, 113] width 298 height 76
click at [440, 190] on input "Save" at bounding box center [437, 194] width 32 height 15
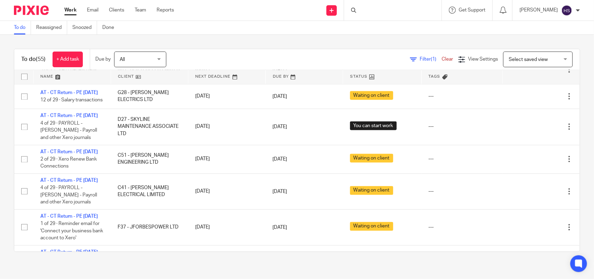
scroll to position [667, 0]
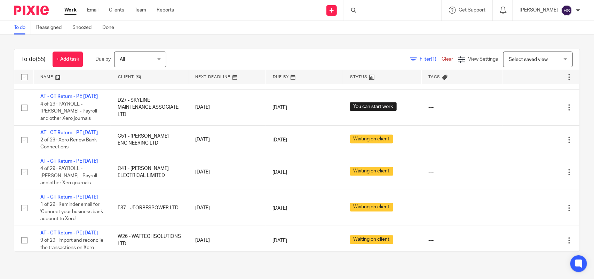
drag, startPoint x: 162, startPoint y: 126, endPoint x: 168, endPoint y: 136, distance: 11.3
